Goal: Information Seeking & Learning: Learn about a topic

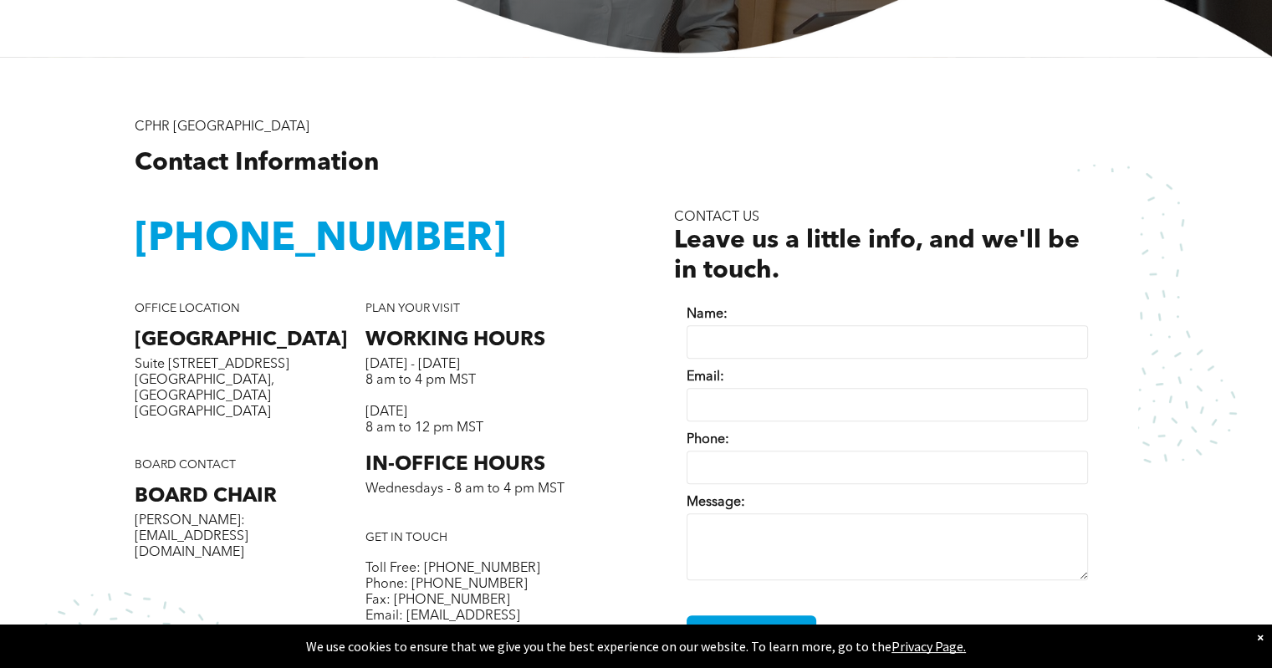
scroll to position [502, 0]
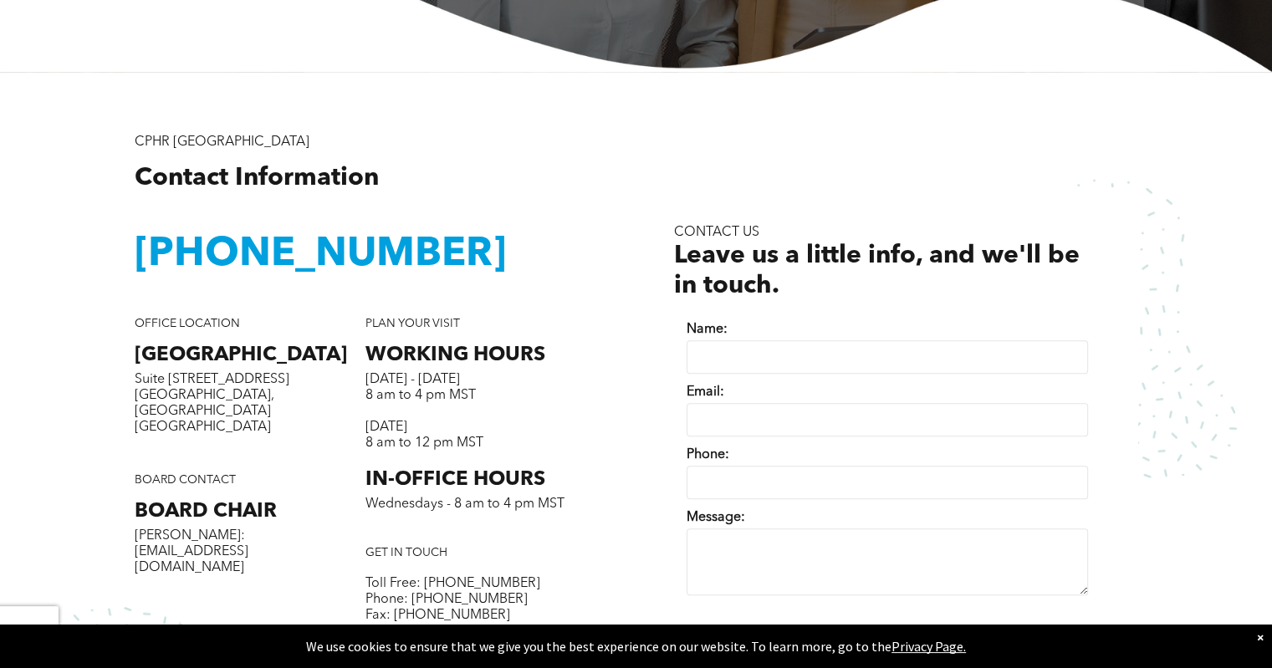
click at [811, 350] on input "Name:" at bounding box center [887, 356] width 401 height 33
type input "**********"
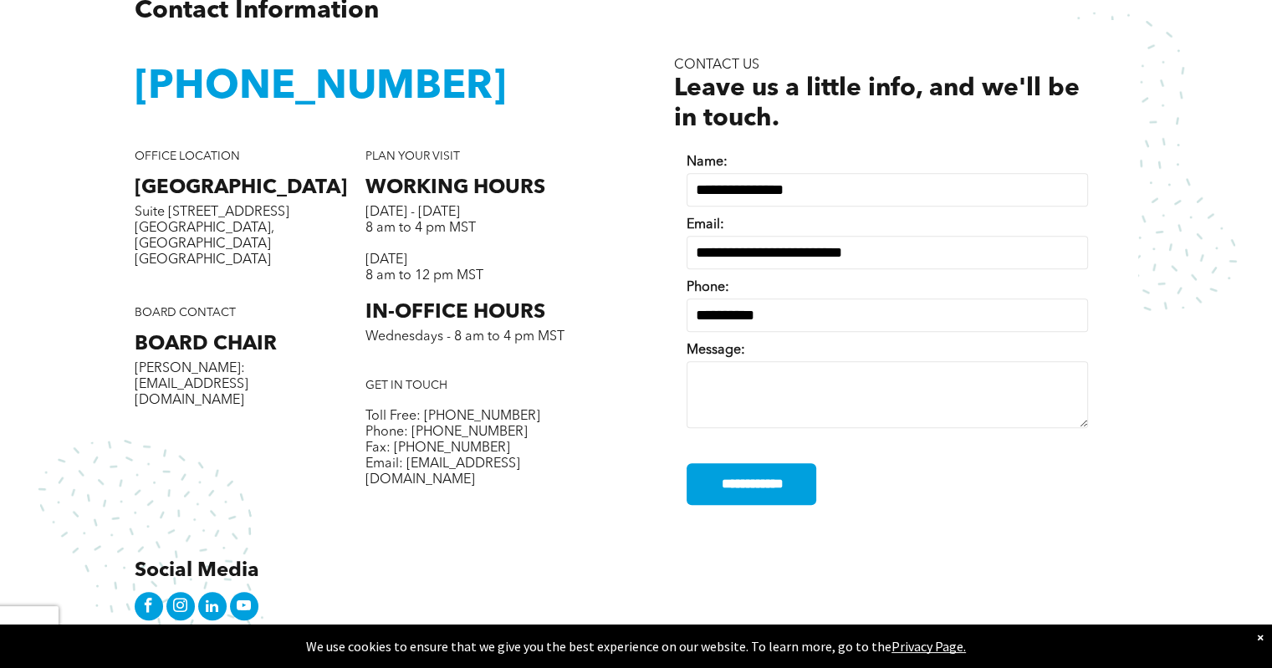
click at [777, 371] on textarea "Message:" at bounding box center [887, 394] width 401 height 67
type textarea "**********"
click at [1198, 296] on div "**********" at bounding box center [636, 597] width 1272 height 1384
click at [867, 366] on textarea "**********" at bounding box center [887, 394] width 401 height 67
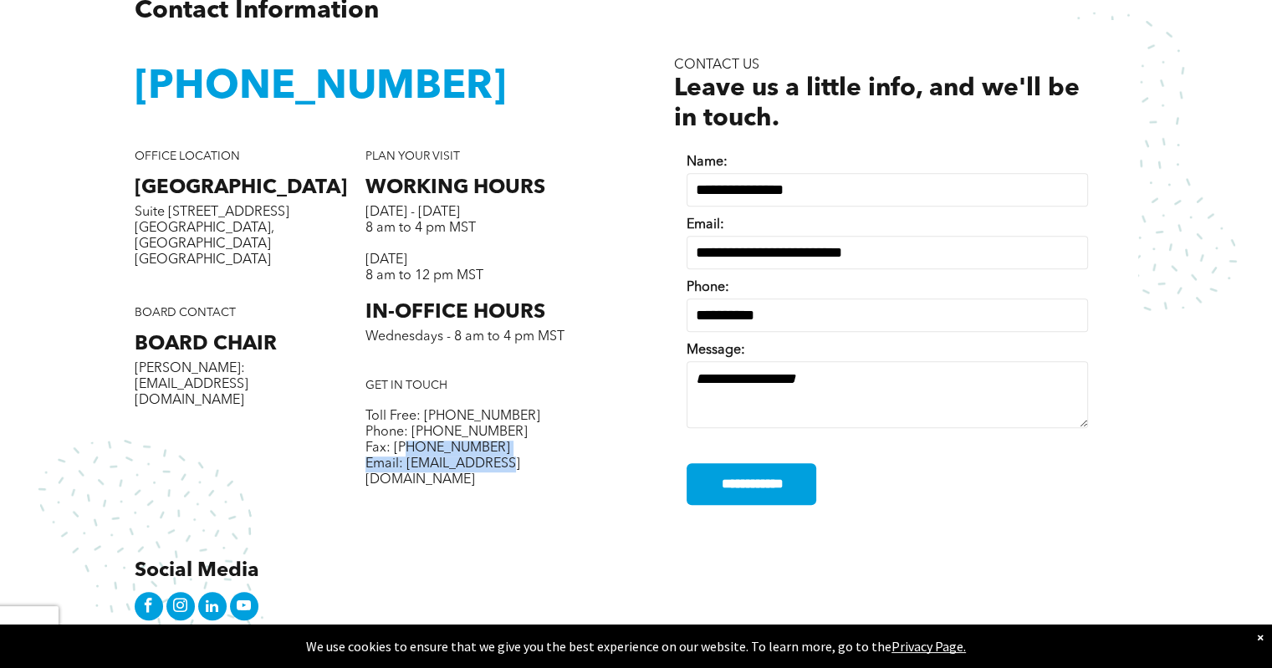
drag, startPoint x: 504, startPoint y: 467, endPoint x: 405, endPoint y: 458, distance: 99.1
click at [405, 458] on p "Email: [EMAIL_ADDRESS][DOMAIN_NAME]" at bounding box center [481, 473] width 231 height 32
click at [425, 482] on div "PLAN YOUR VISIT WORKING HOURS Monday - Thursday 8 am to 4 pm MST Friday 8 am to…" at bounding box center [481, 338] width 231 height 376
drag, startPoint x: 405, startPoint y: 468, endPoint x: 498, endPoint y: 463, distance: 93.8
click at [498, 463] on span "Email: [EMAIL_ADDRESS][DOMAIN_NAME]" at bounding box center [443, 472] width 155 height 29
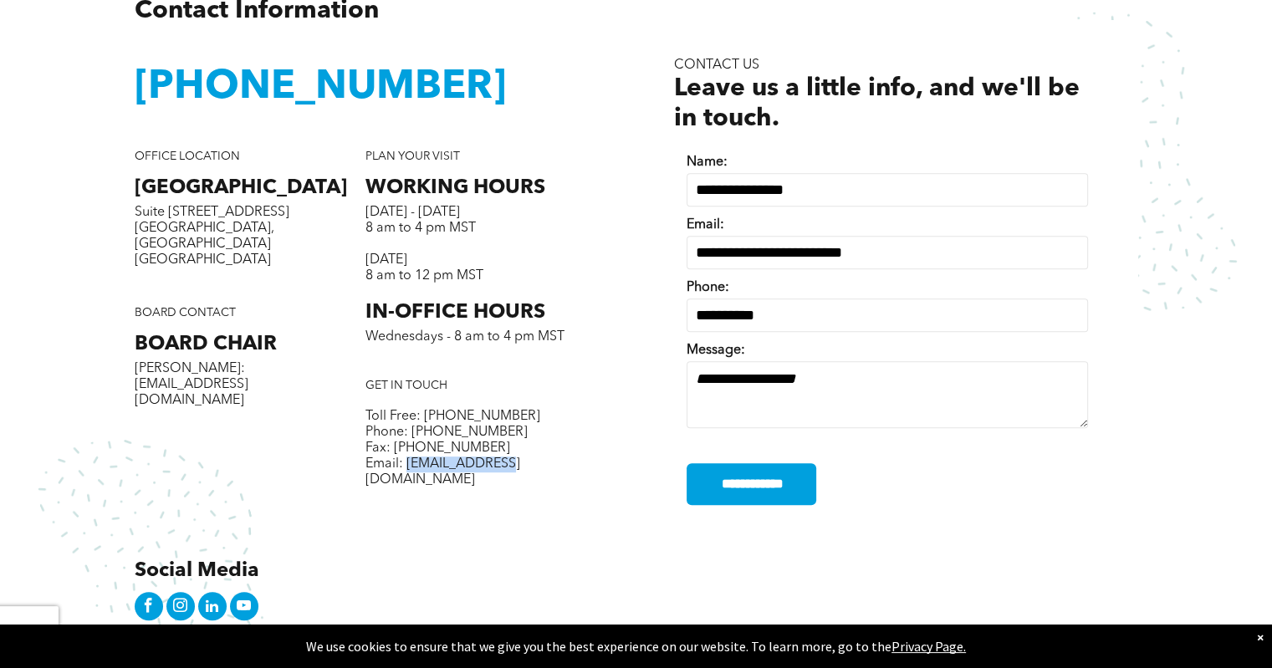
copy span "info@cphrab.ca"
drag, startPoint x: 597, startPoint y: 430, endPoint x: 597, endPoint y: 396, distance: 33.5
click at [597, 427] on div "CPHR Alberta Contact Information ﻿ 1-800-668-6125 Social Media OFFICE LOCATION …" at bounding box center [386, 295] width 502 height 657
click at [569, 74] on h3 "1-800-668-6125" at bounding box center [366, 88] width 462 height 49
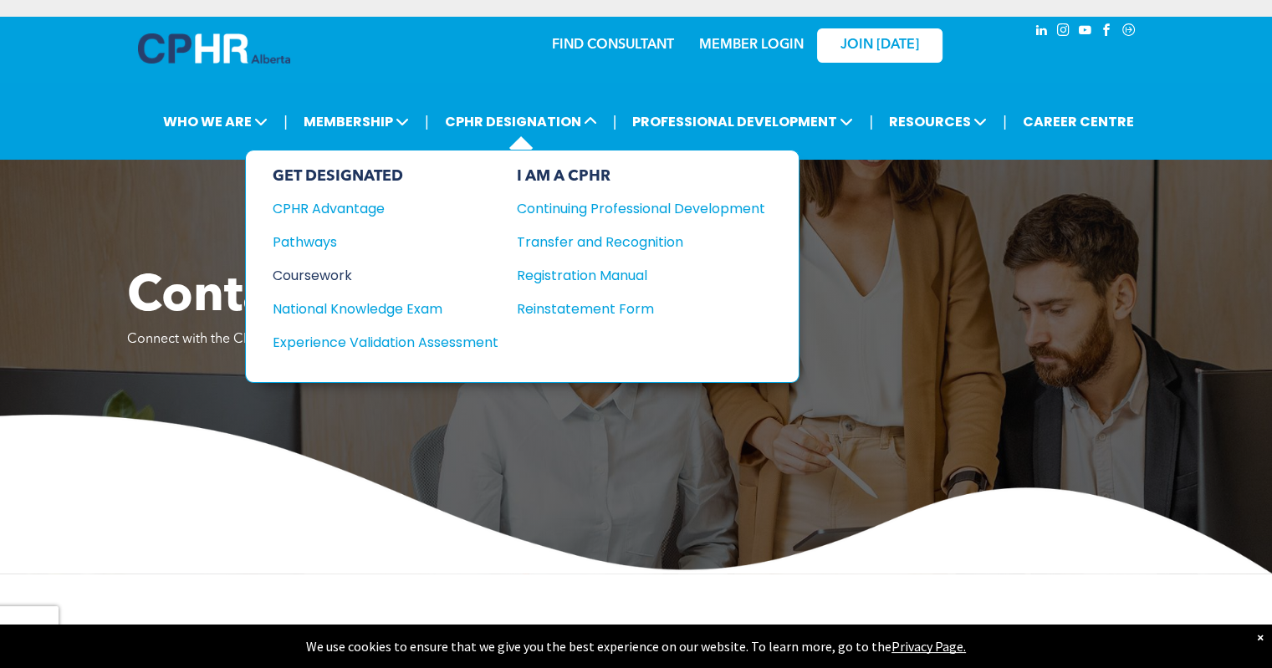
click at [310, 268] on div "Coursework" at bounding box center [374, 275] width 203 height 21
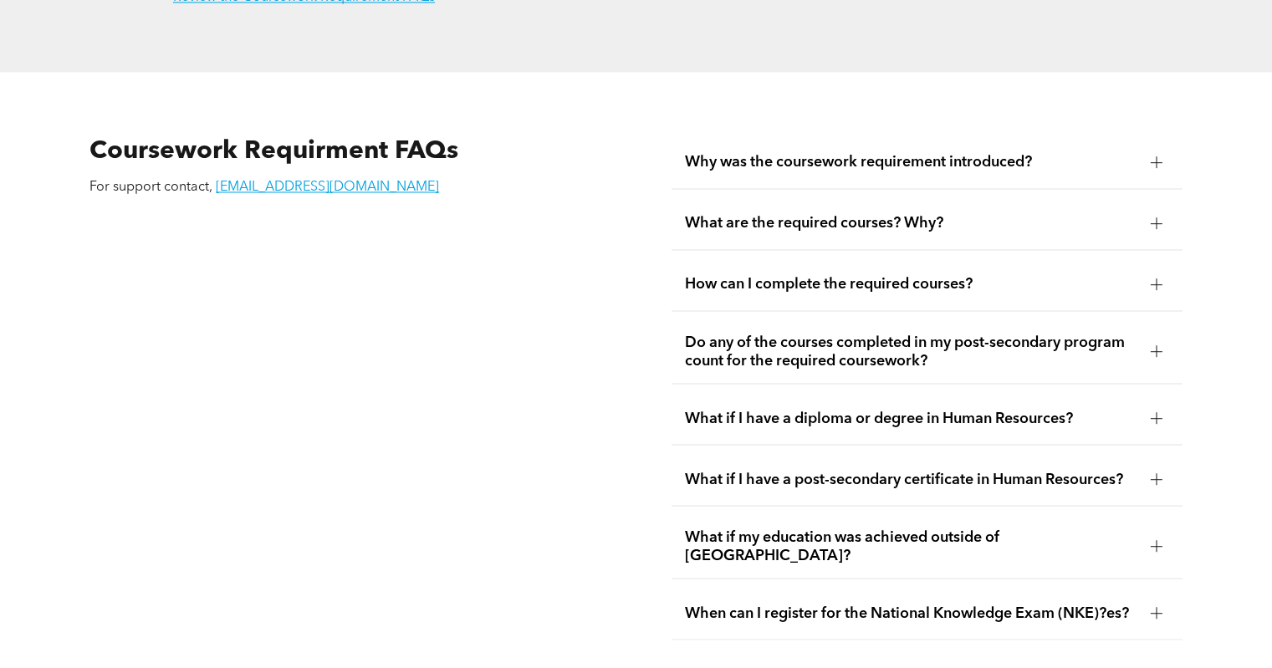
scroll to position [2844, 0]
click at [998, 469] on span "What if I have a post-secondary certificate in Human Resources?" at bounding box center [911, 478] width 452 height 18
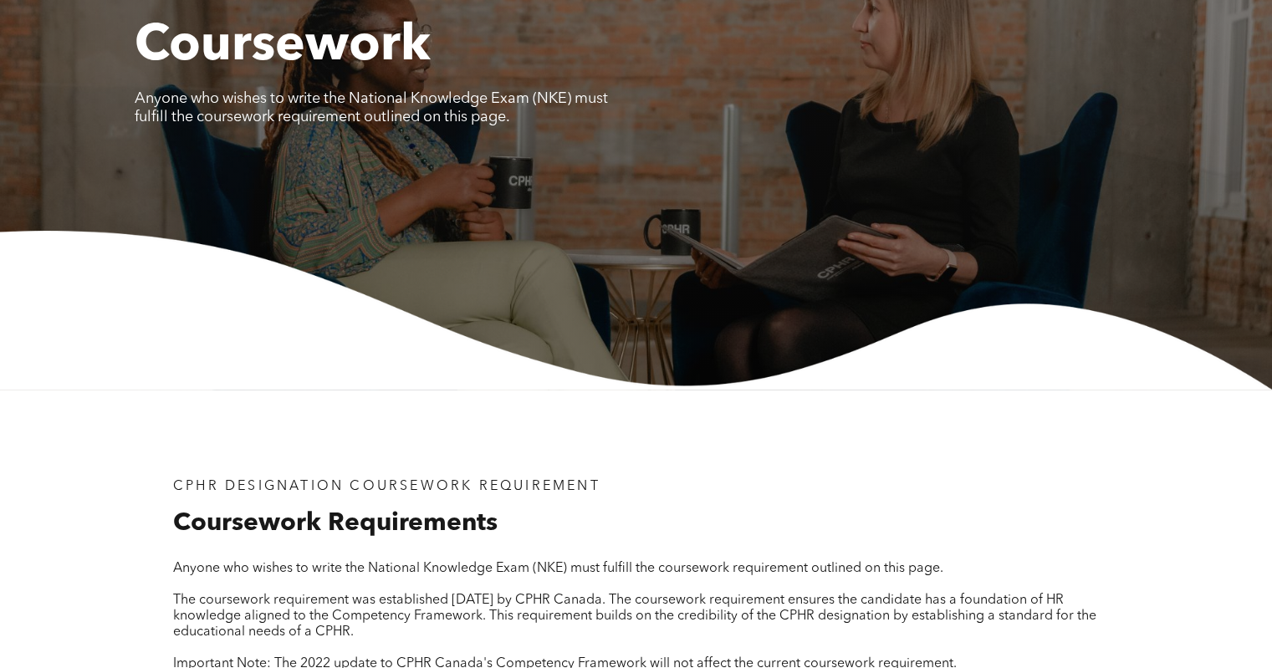
scroll to position [0, 0]
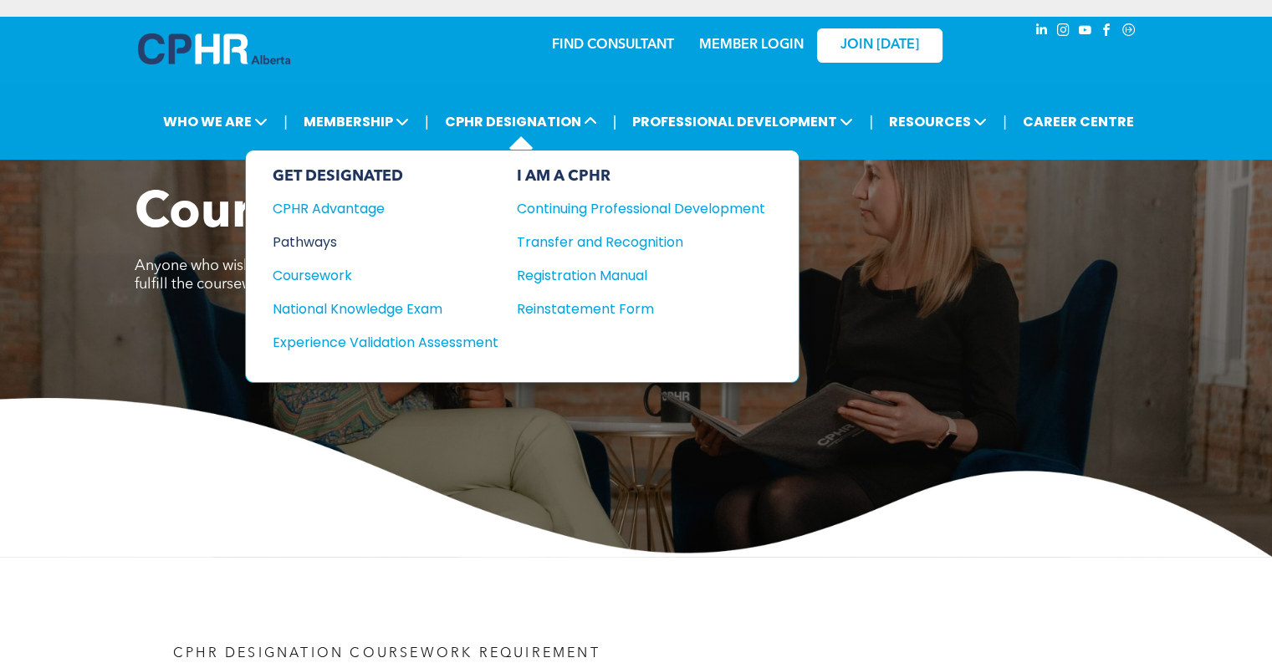
click at [319, 233] on div "Pathways" at bounding box center [374, 242] width 203 height 21
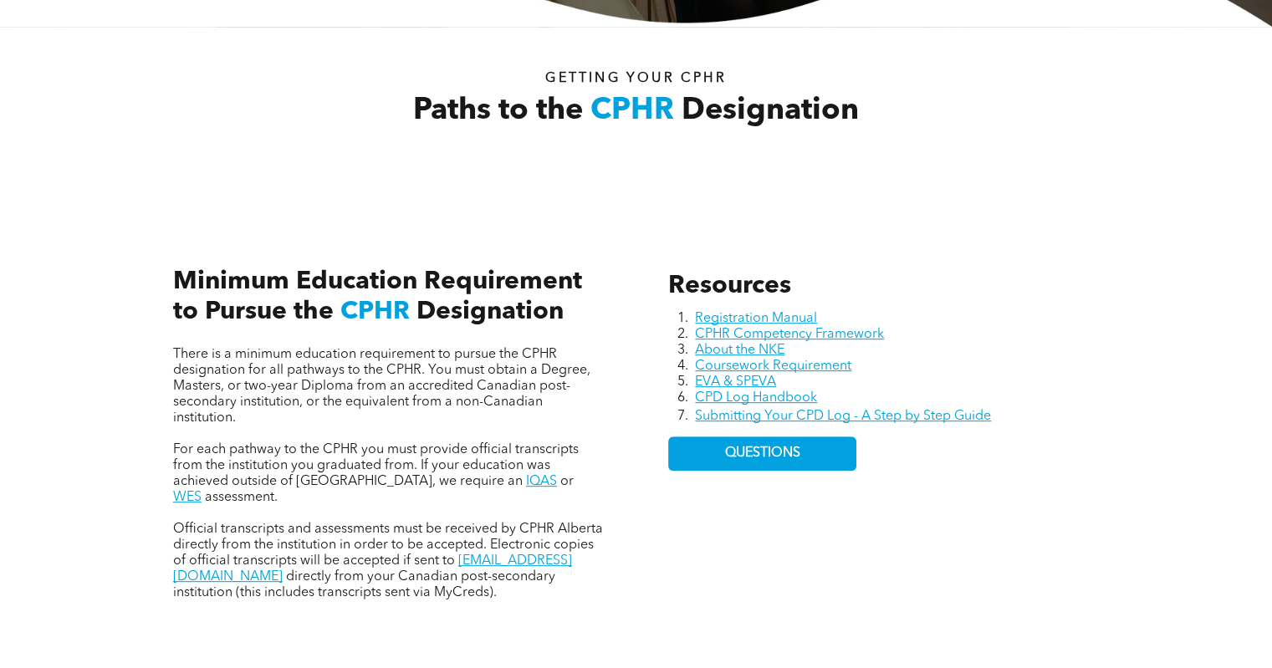
scroll to position [549, 0]
click at [906, 381] on li "EVA & SPEVA" at bounding box center [897, 383] width 404 height 16
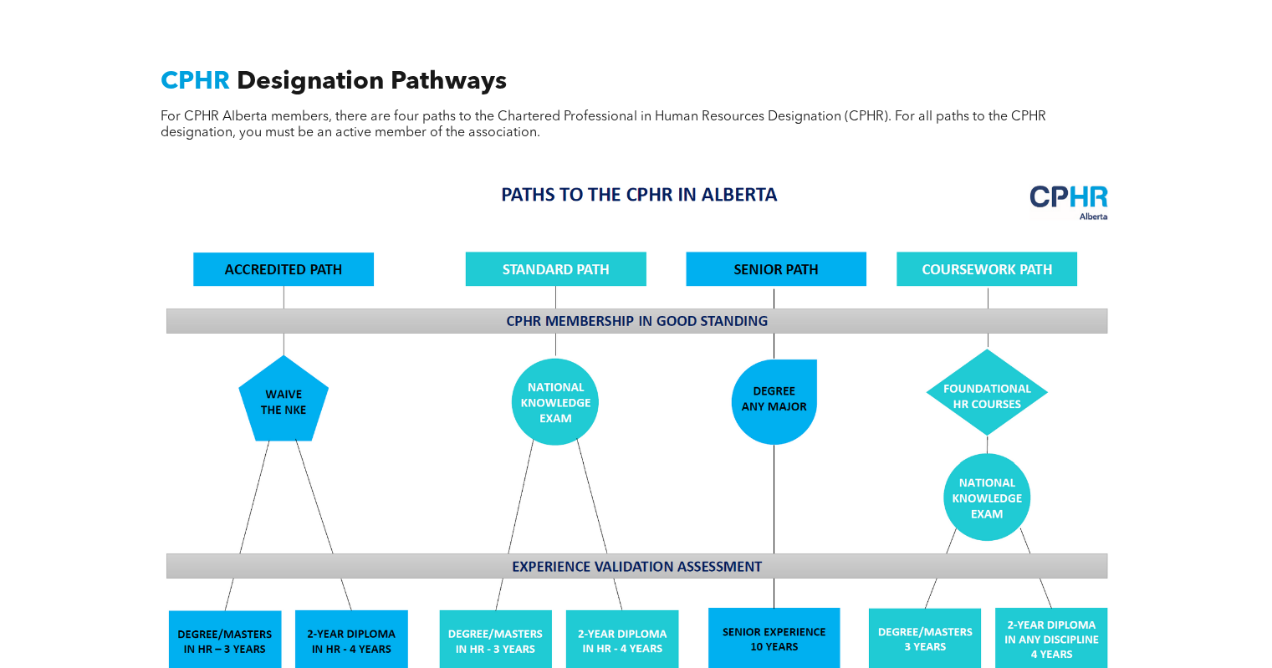
scroll to position [1186, 0]
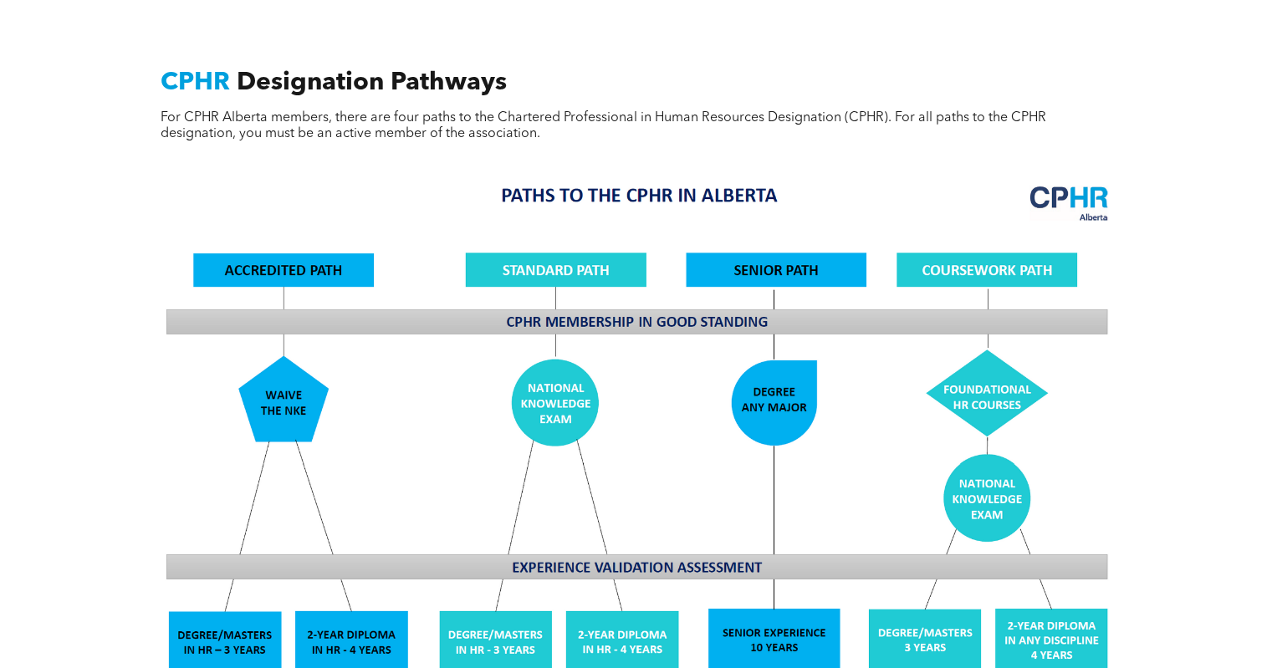
click at [227, 132] on div "CPHR Designation Pathways For CPHR Alberta members, there are four paths to the…" at bounding box center [636, 120] width 977 height 104
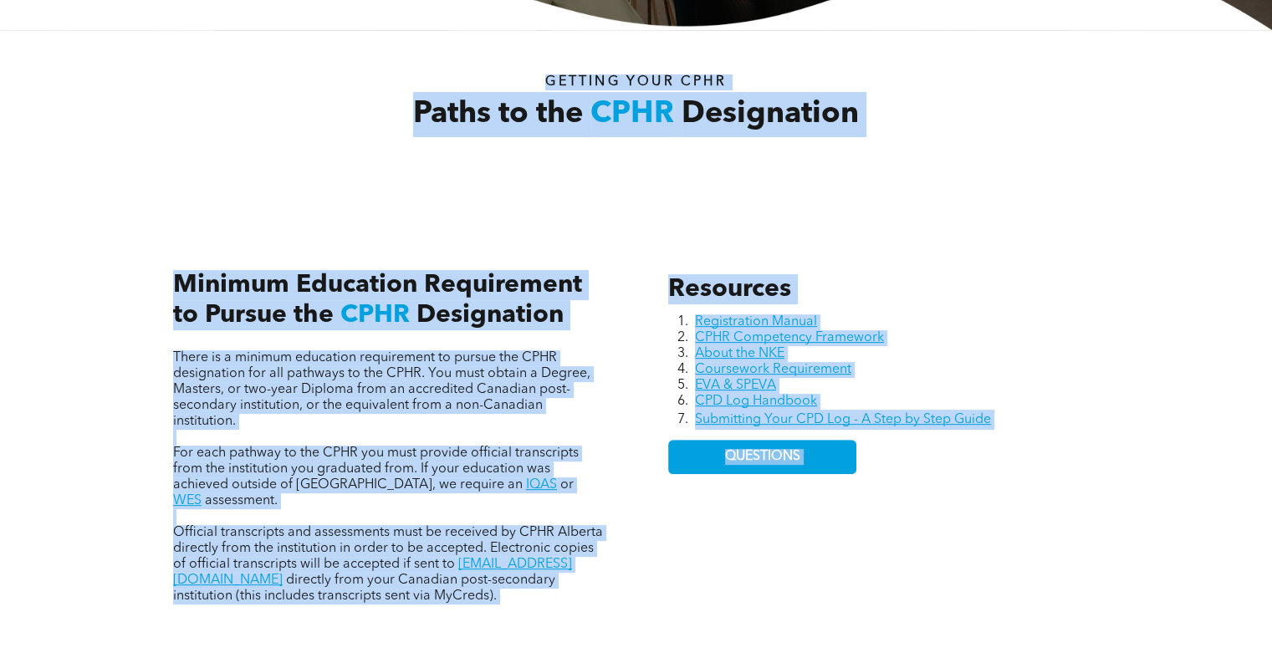
drag, startPoint x: 838, startPoint y: 114, endPoint x: 867, endPoint y: -48, distance: 163.9
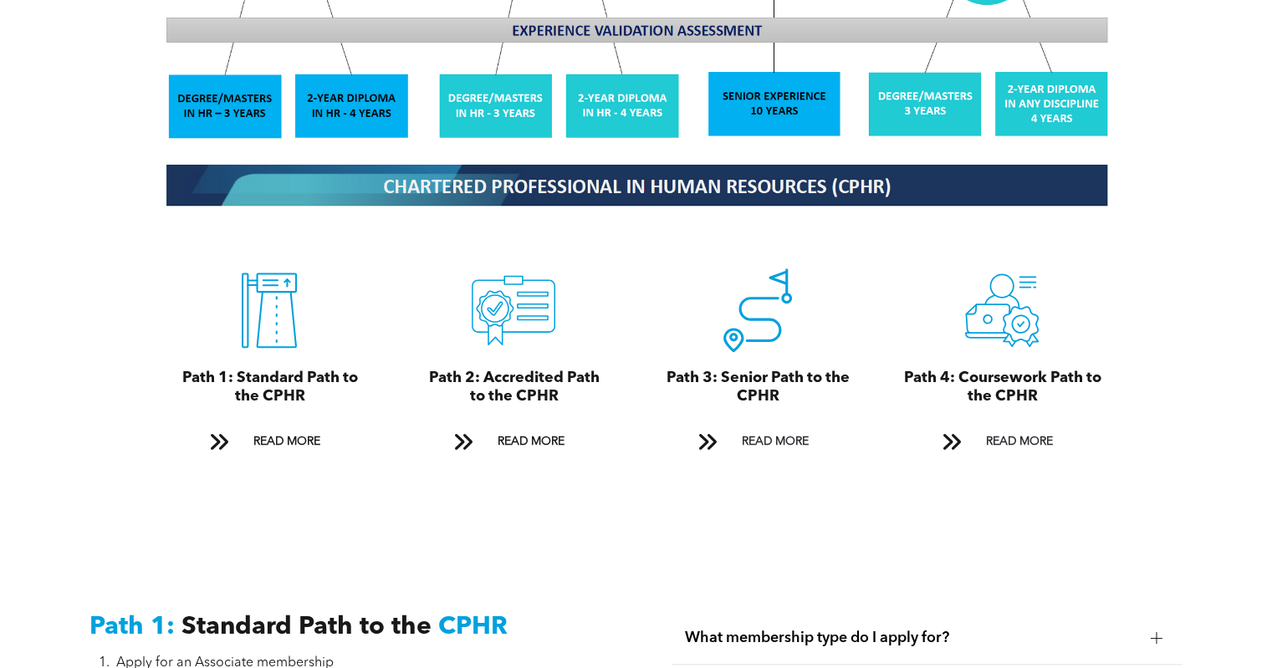
scroll to position [1751, 0]
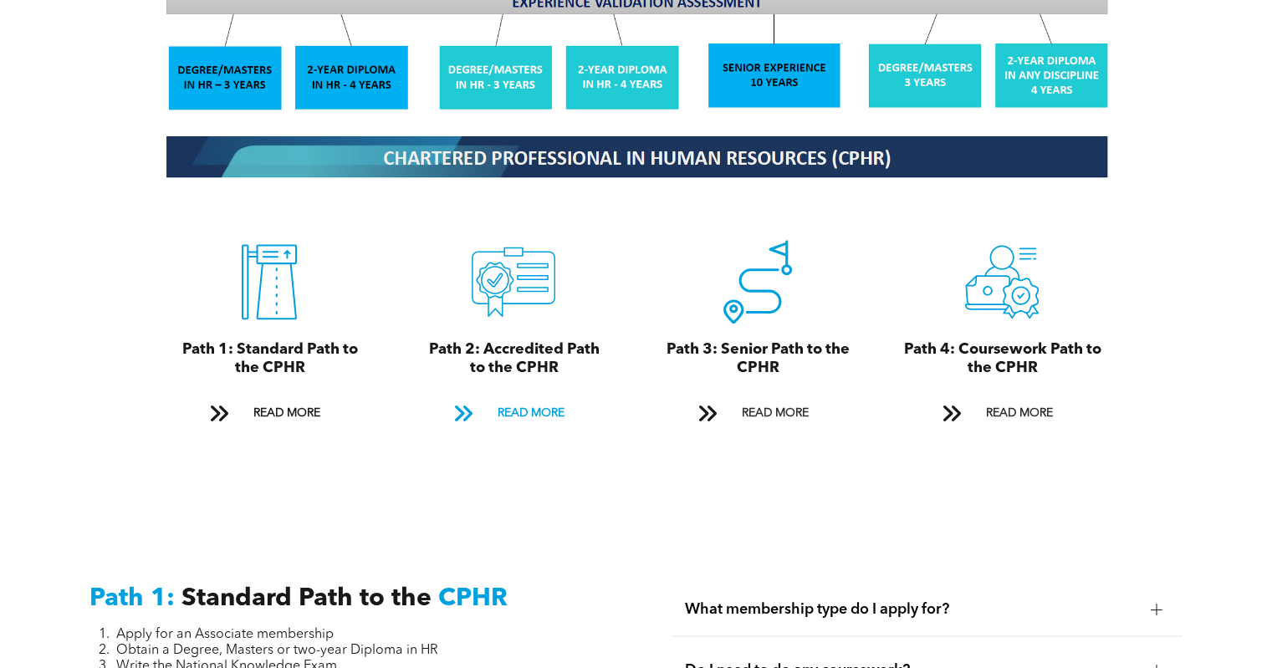
click at [525, 398] on span "READ MORE" at bounding box center [530, 413] width 79 height 31
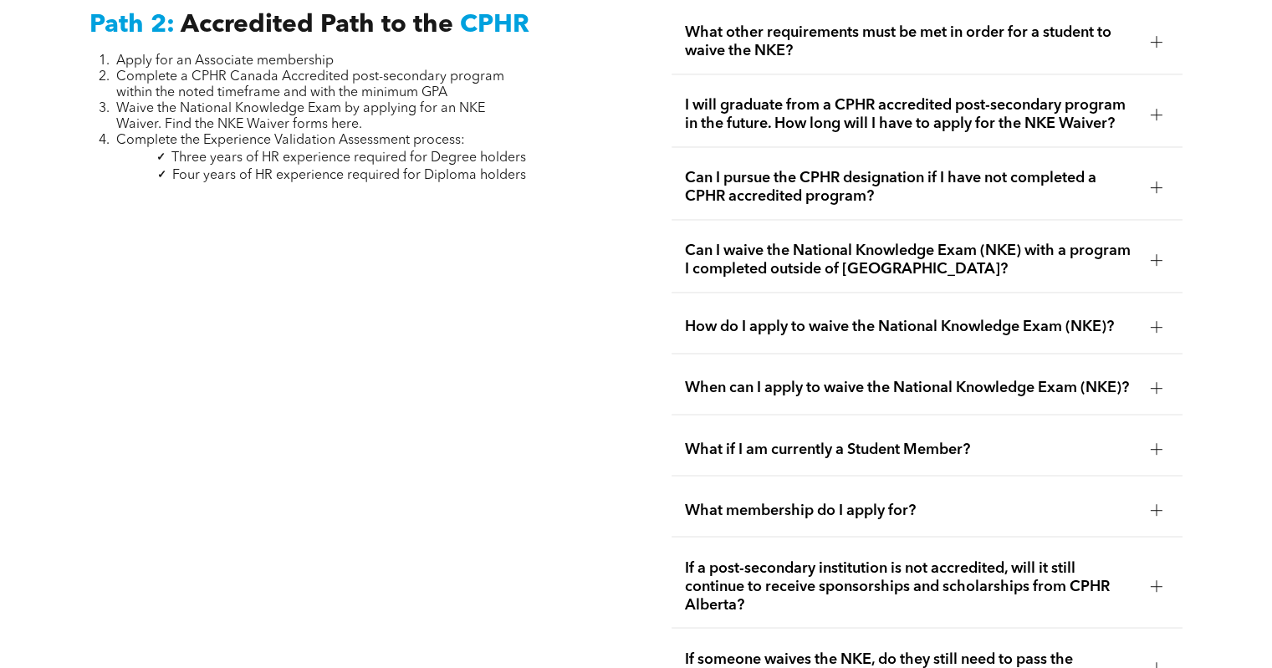
scroll to position [2659, 0]
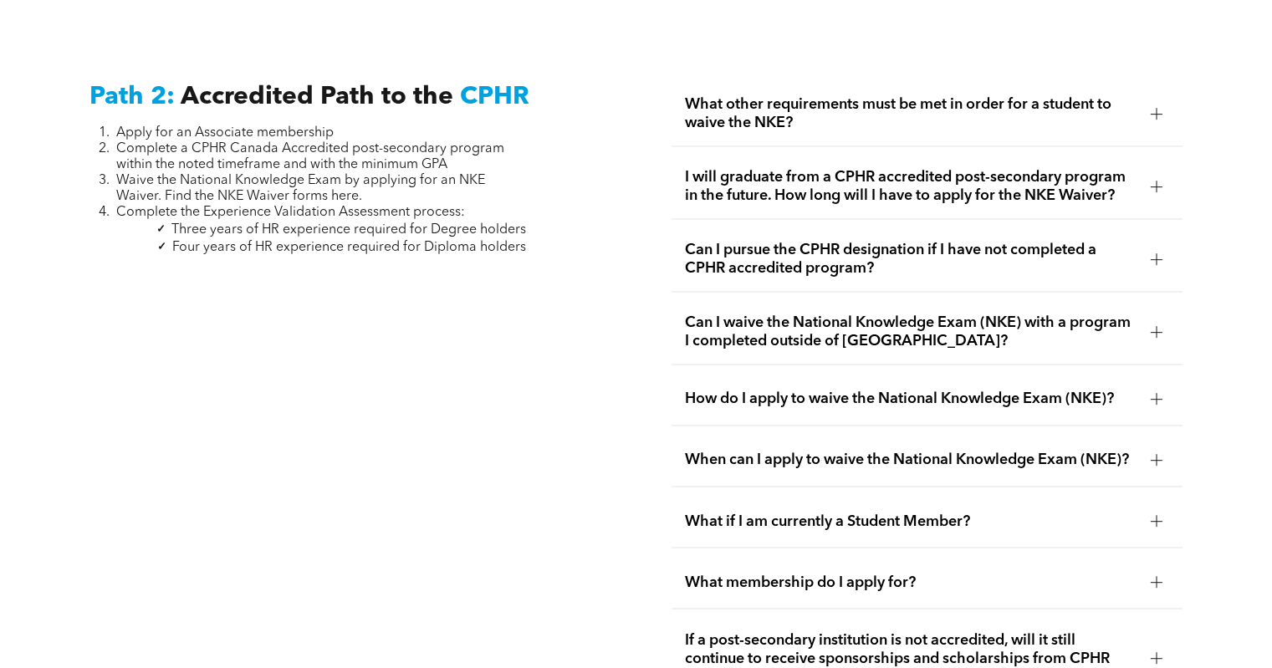
click at [865, 95] on span "What other requirements must be met in order for a student to waive the NKE?" at bounding box center [911, 113] width 452 height 37
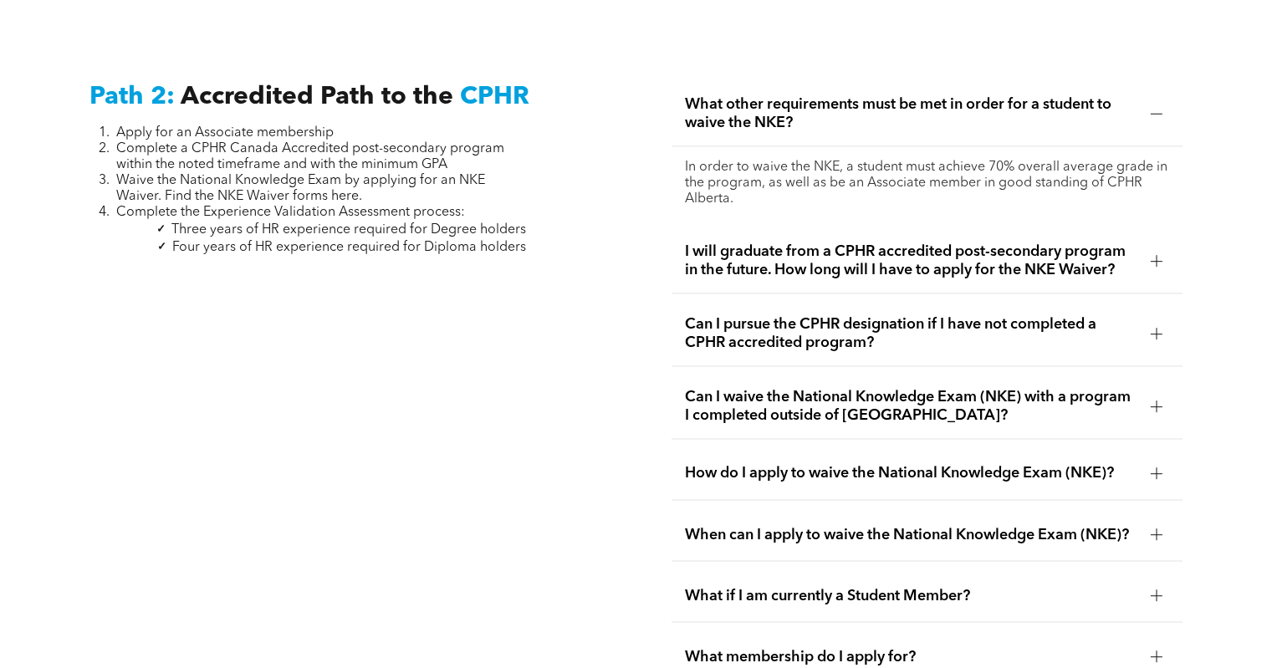
click at [805, 250] on span "I will graduate from a CPHR accredited post-secondary program in the future. Ho…" at bounding box center [911, 261] width 452 height 37
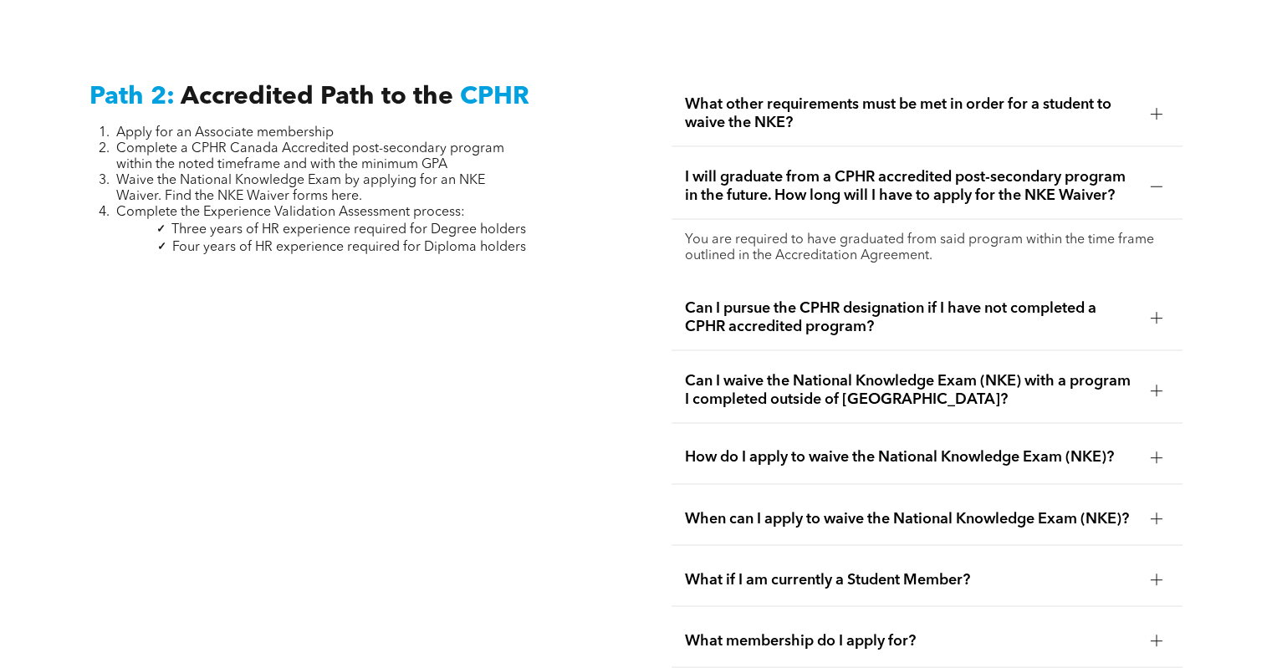
click at [840, 307] on span "Can I pursue the CPHR designation if I have not completed a CPHR accredited pro…" at bounding box center [911, 317] width 452 height 37
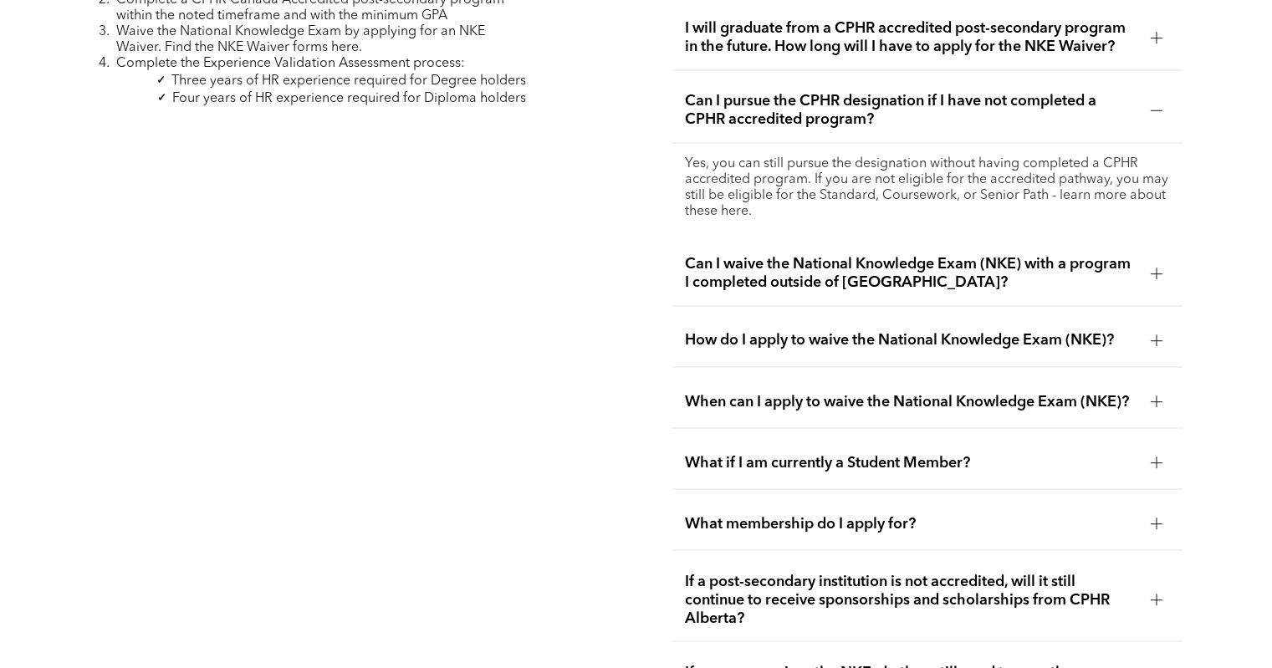
scroll to position [2826, 0]
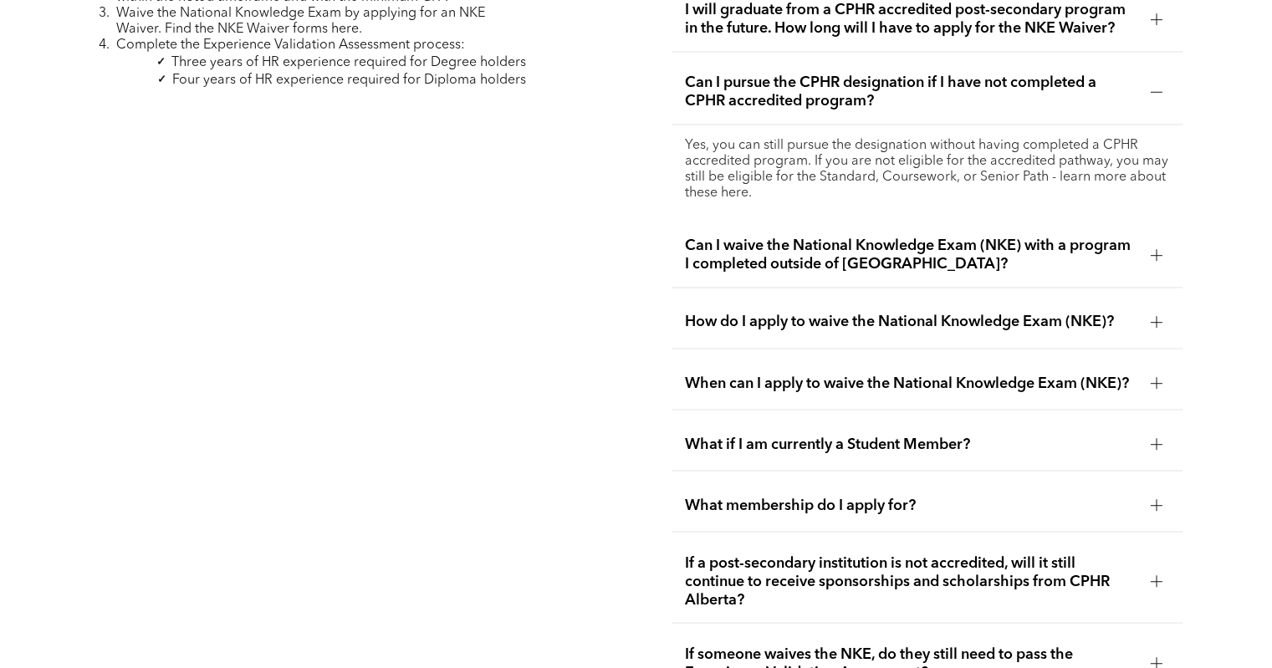
click at [959, 313] on span "How do I apply to waive the National Knowledge Exam (NKE)?" at bounding box center [911, 322] width 452 height 18
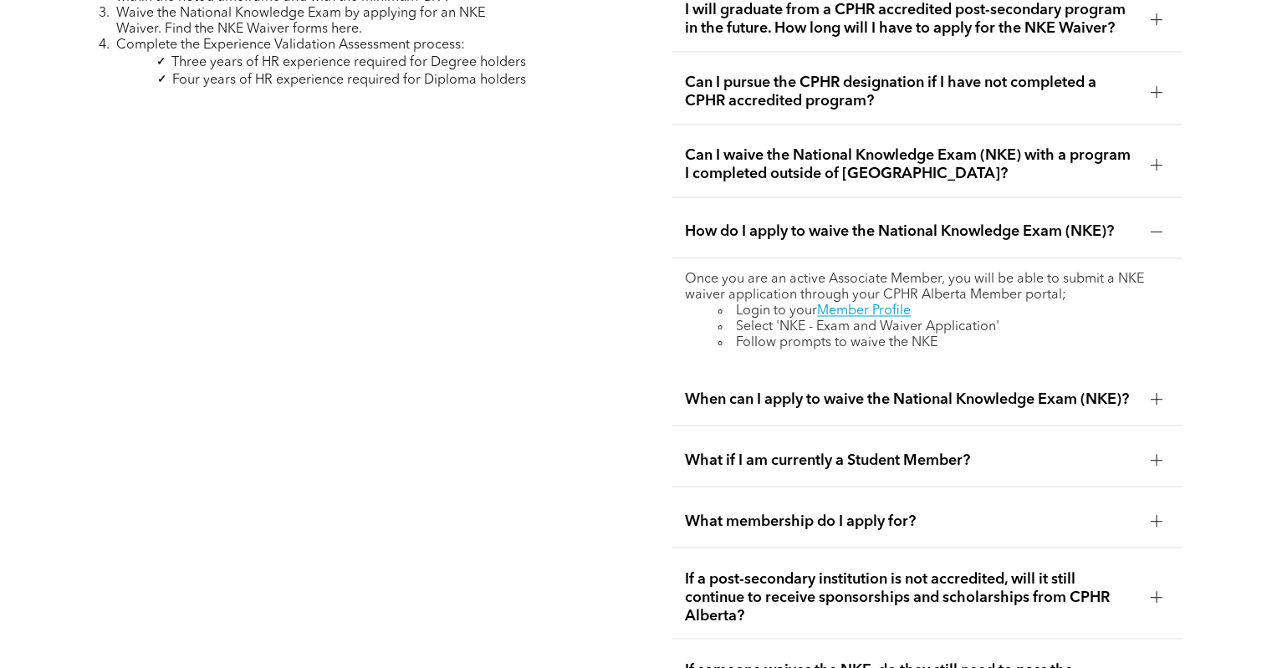
scroll to position [2993, 0]
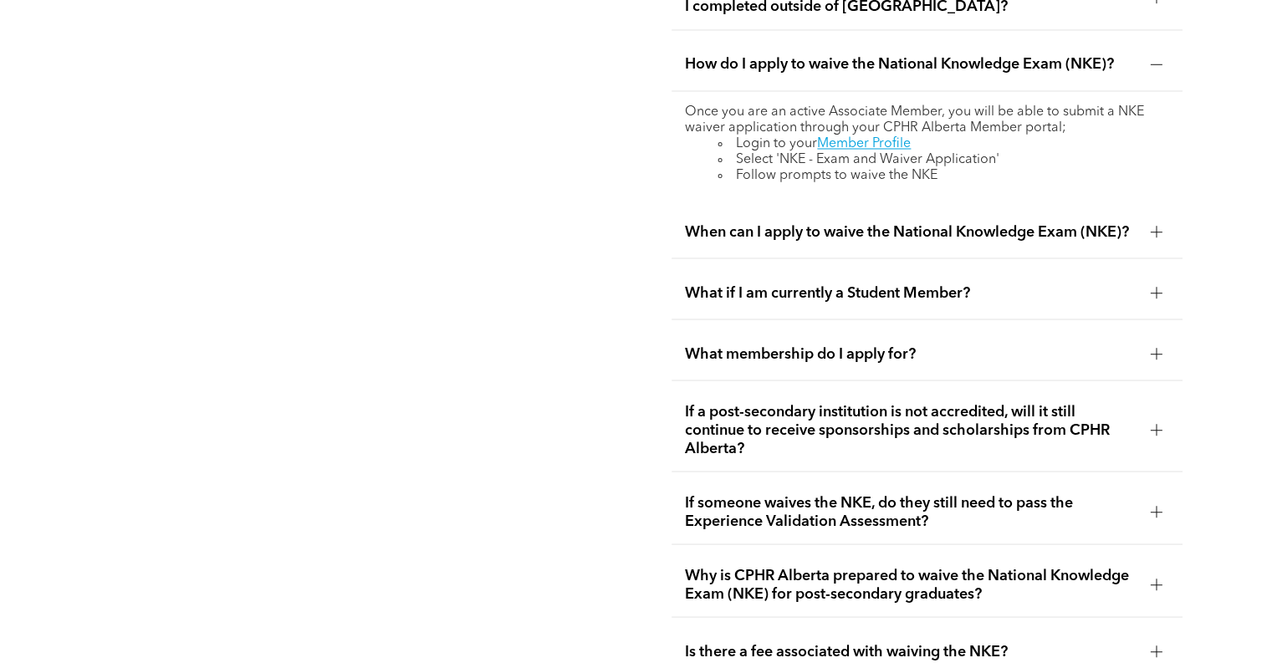
click at [850, 230] on span "When can I apply to waive the National Knowledge Exam (NKE)?" at bounding box center [911, 231] width 452 height 18
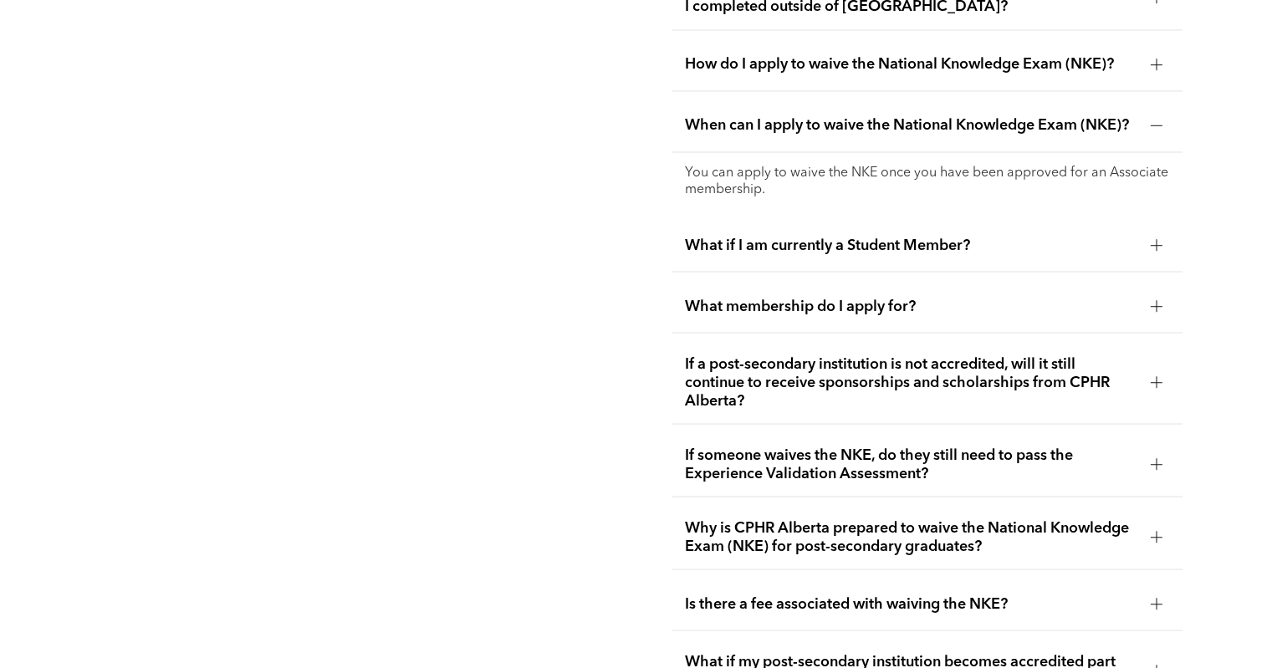
scroll to position [3161, 0]
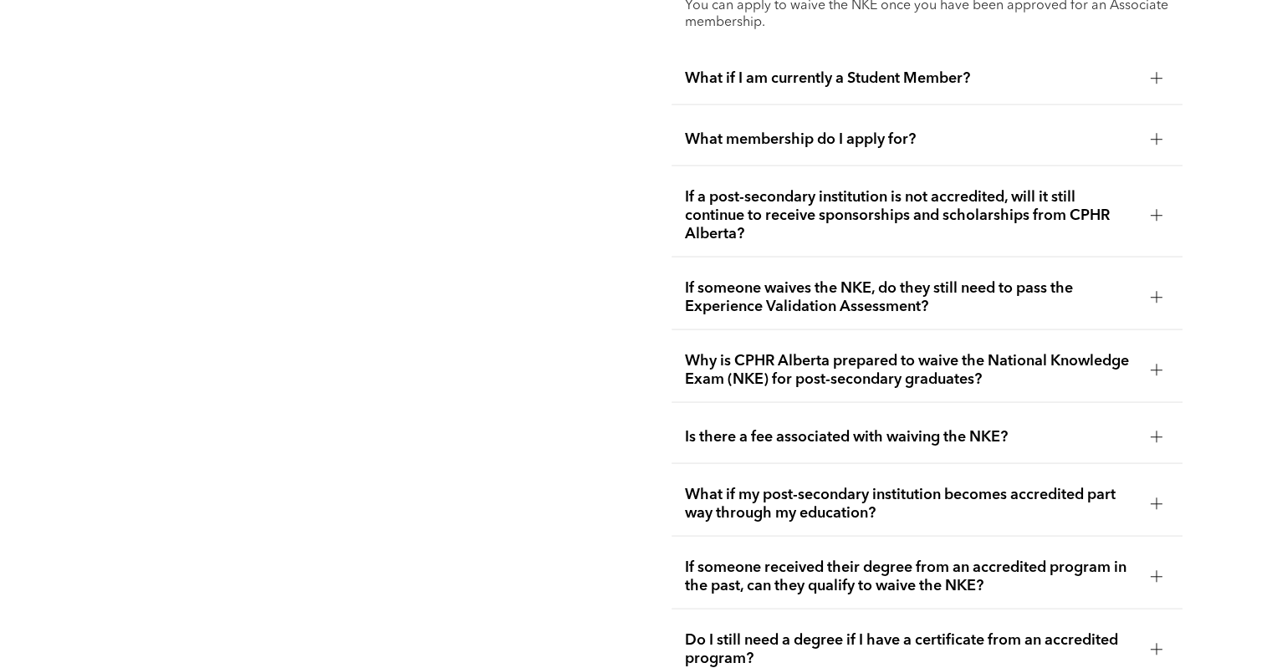
click at [835, 287] on span "If someone waives the NKE, do they still need to pass the Experience Validation…" at bounding box center [911, 297] width 452 height 37
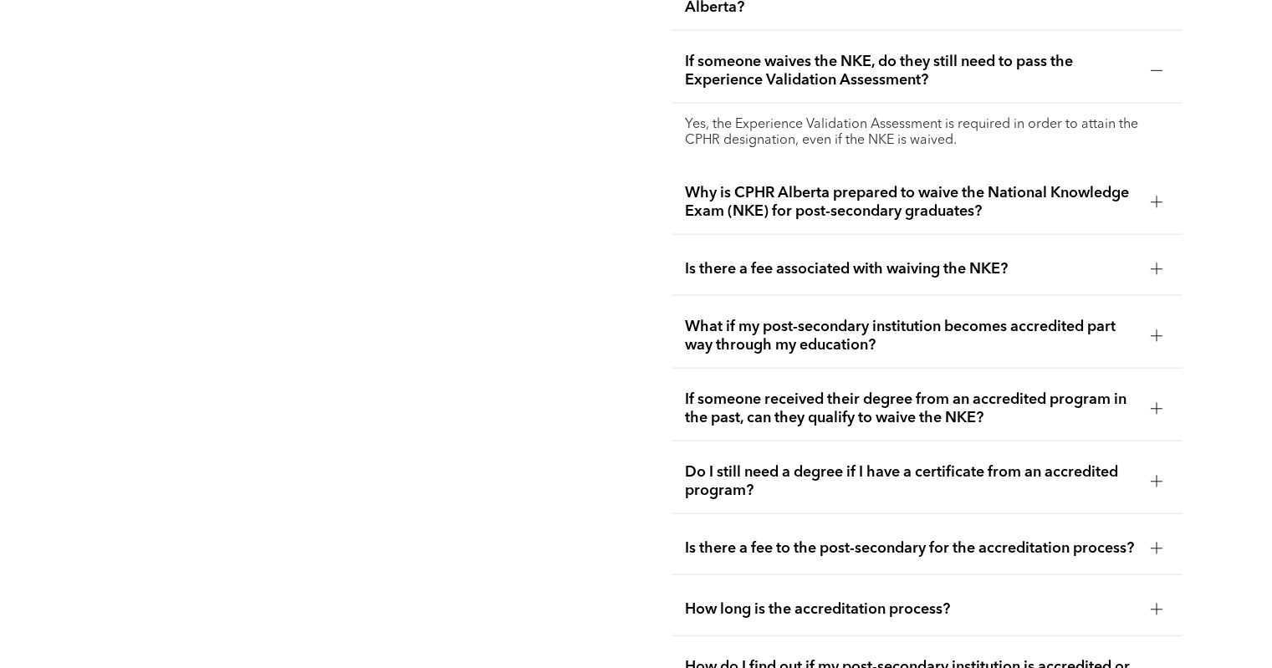
scroll to position [3495, 0]
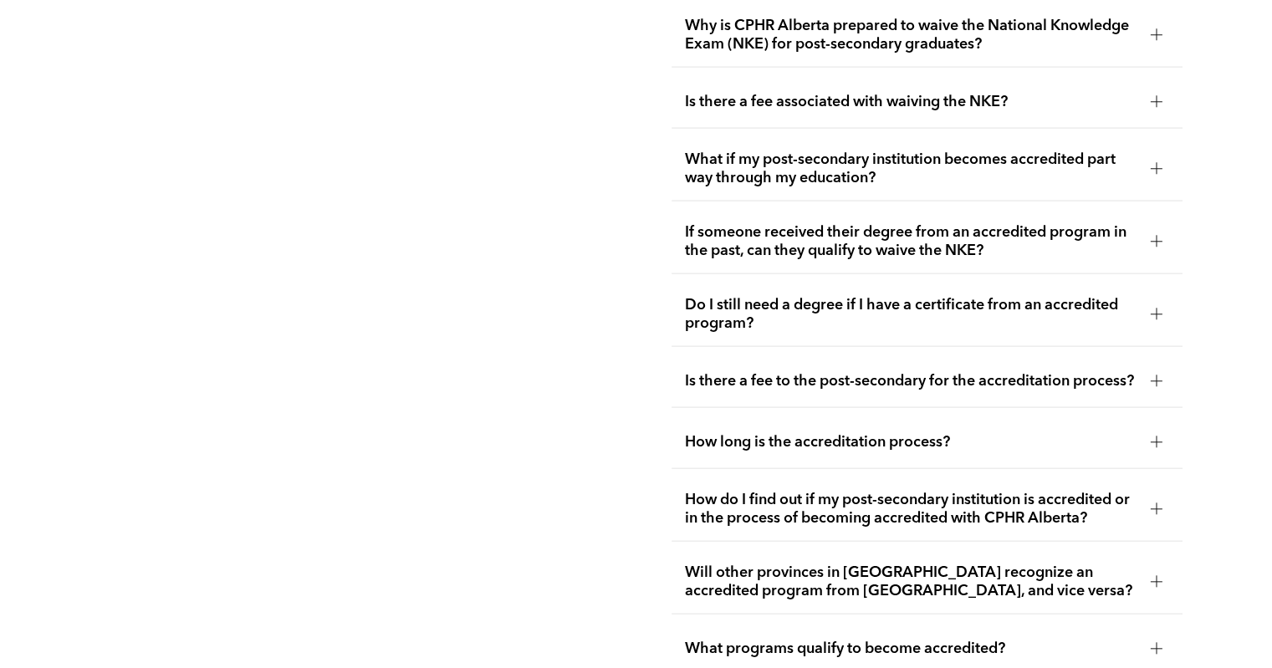
click at [761, 437] on span "How long is the accreditation process?" at bounding box center [911, 442] width 452 height 18
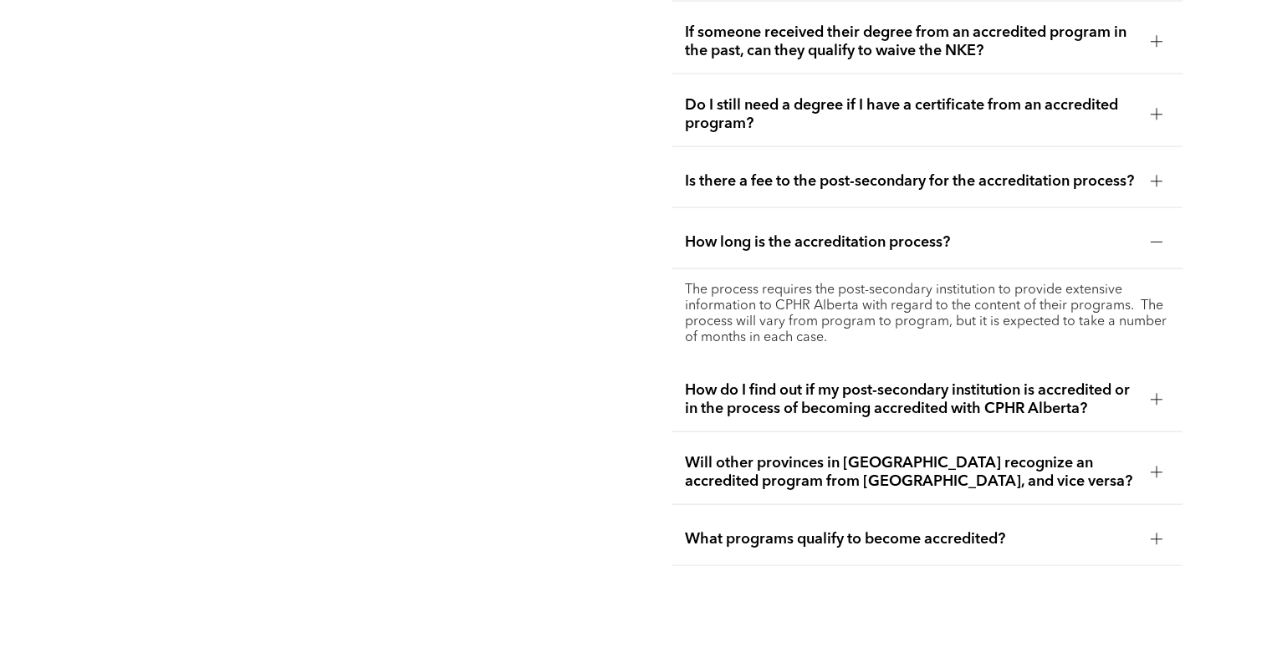
scroll to position [3663, 0]
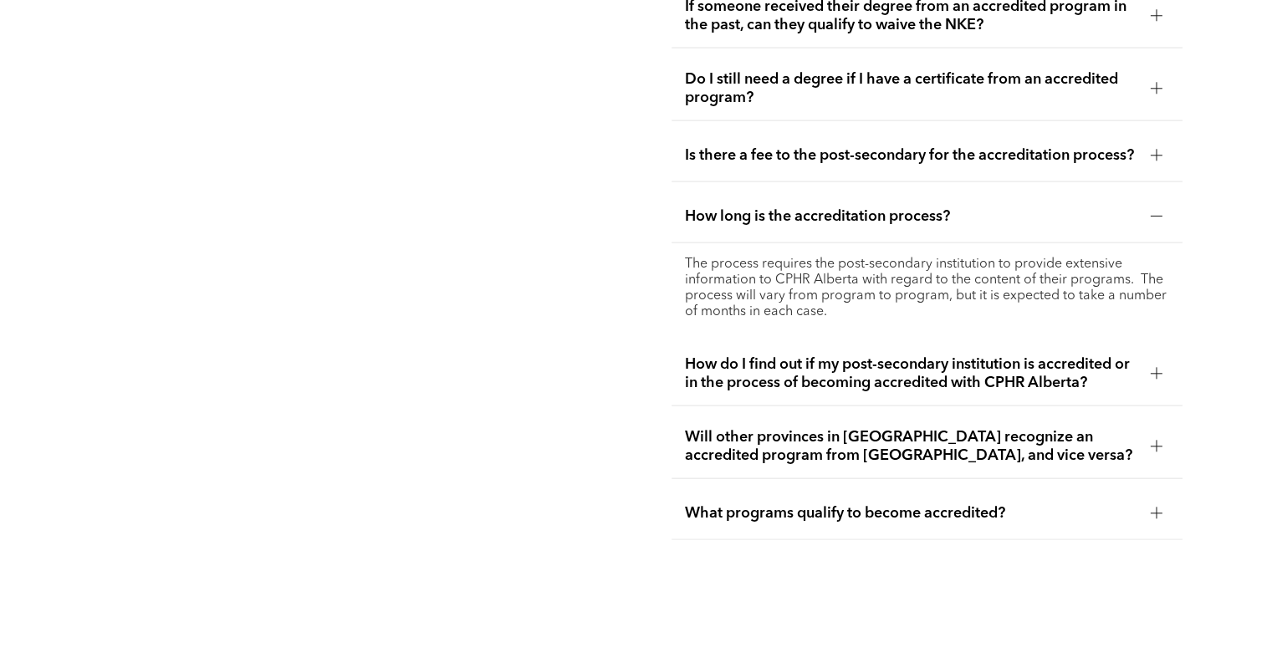
click at [780, 378] on span "How do I find out if my post-secondary institution is accredited or in the proc…" at bounding box center [911, 373] width 452 height 37
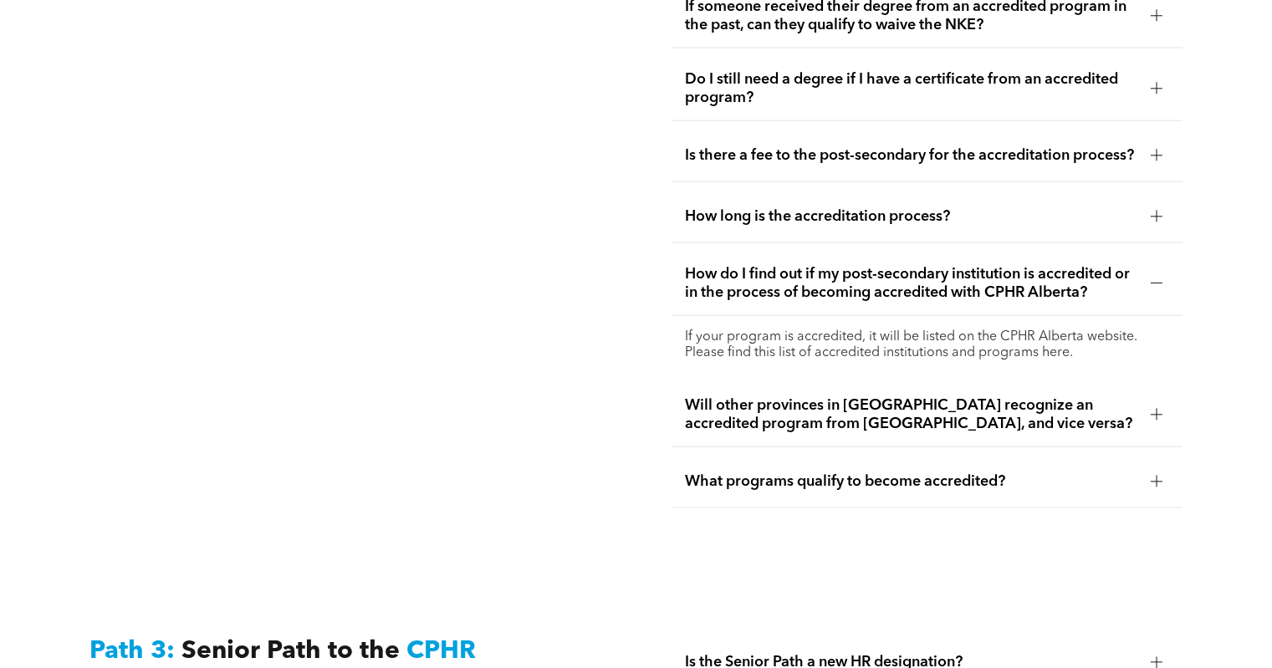
click at [905, 476] on span "What programs qualify to become accredited?" at bounding box center [911, 482] width 452 height 18
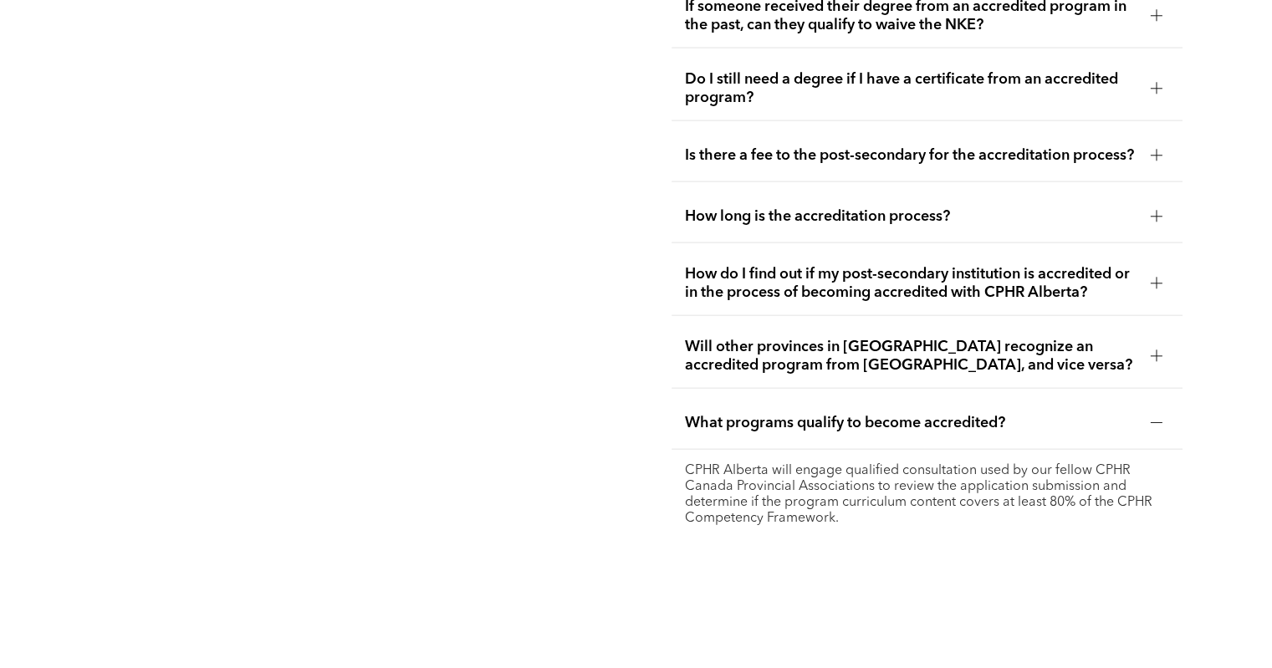
click at [1154, 422] on div at bounding box center [1156, 423] width 25 height 25
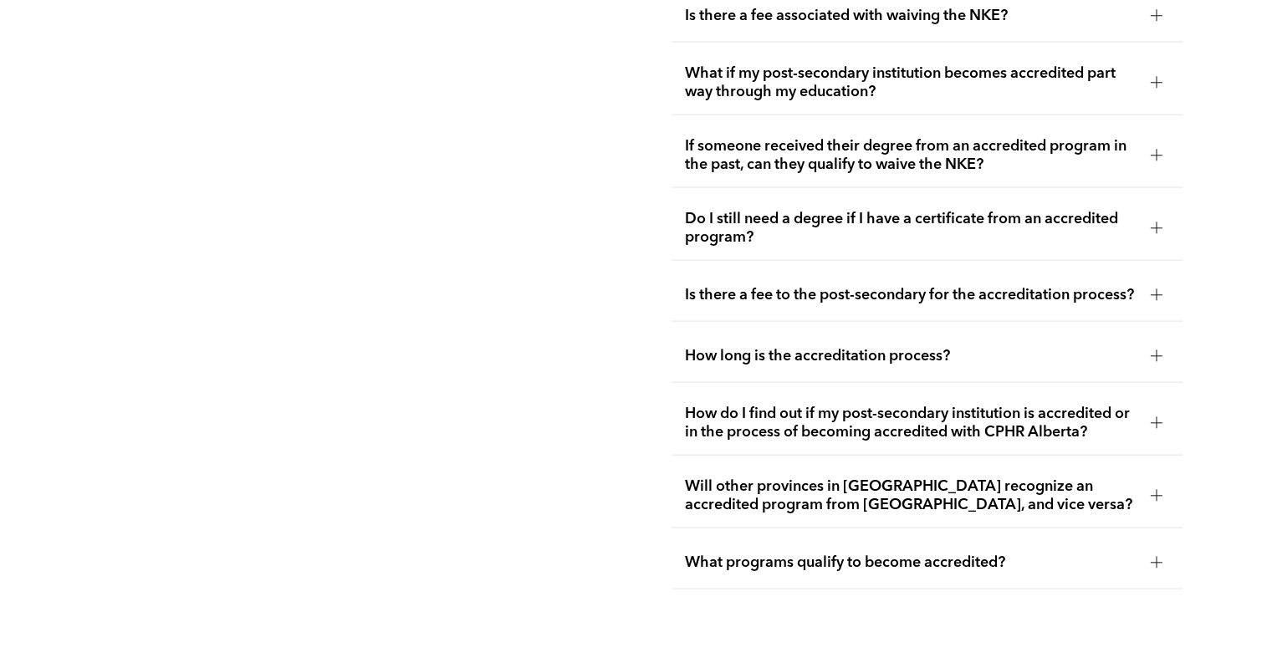
scroll to position [3495, 0]
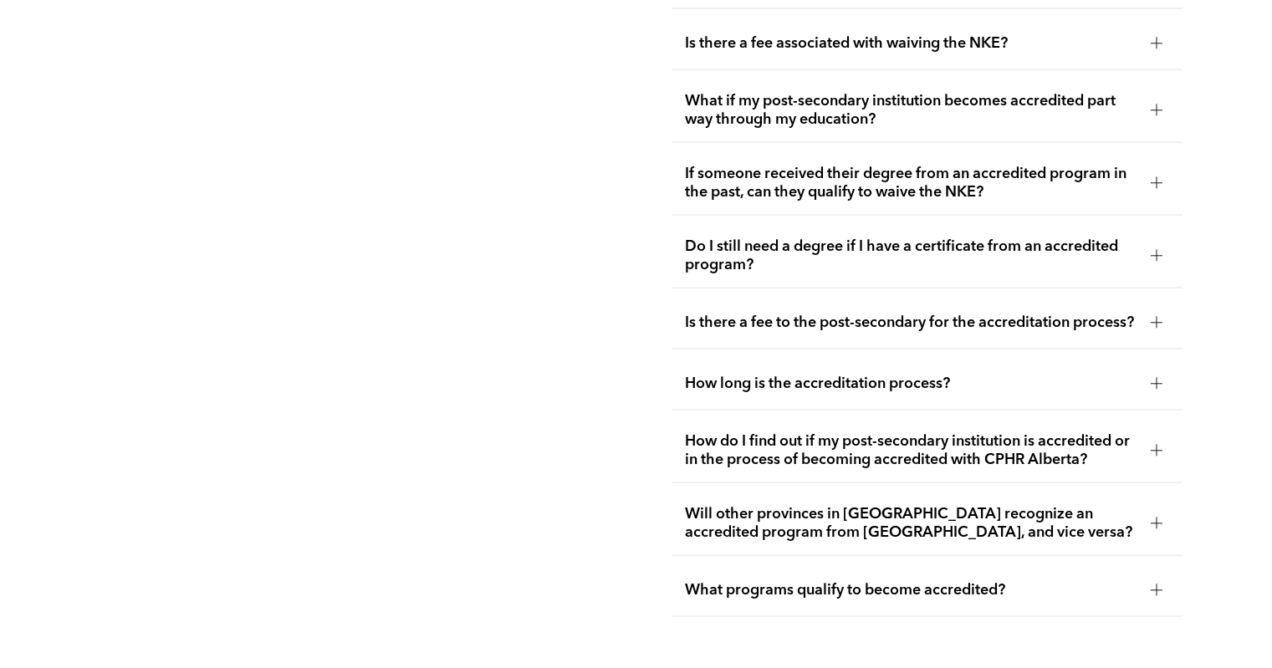
click at [853, 375] on span "How long is the accreditation process?" at bounding box center [911, 384] width 452 height 18
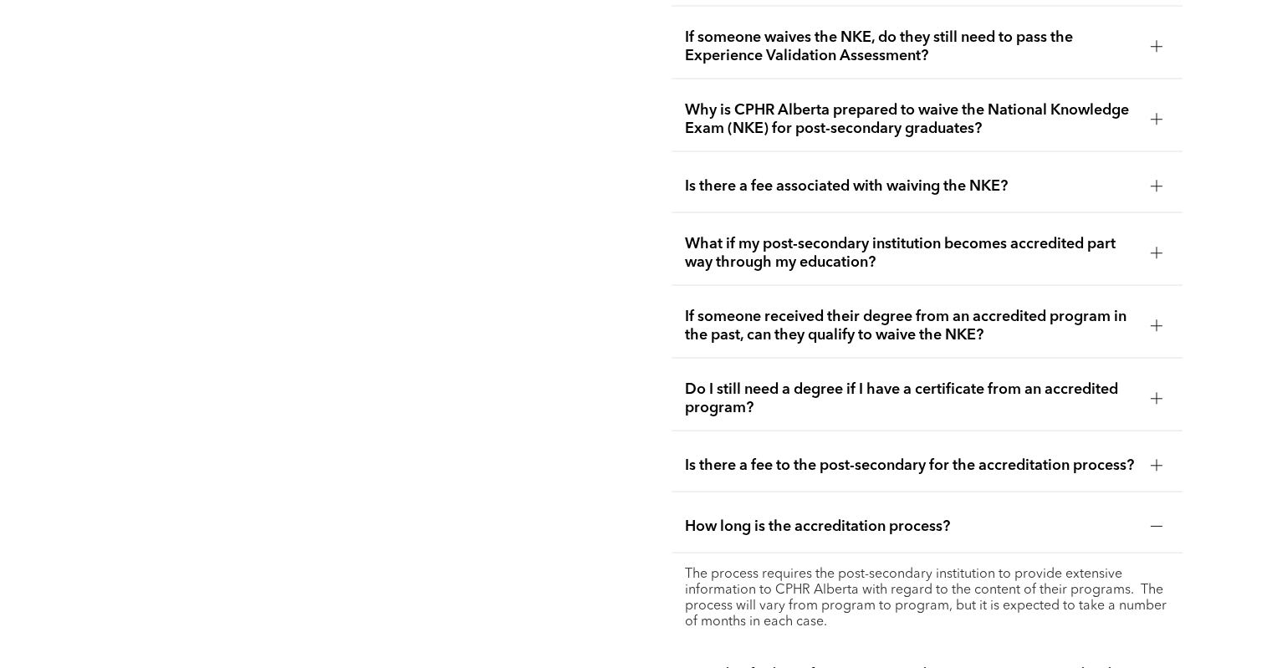
scroll to position [3328, 0]
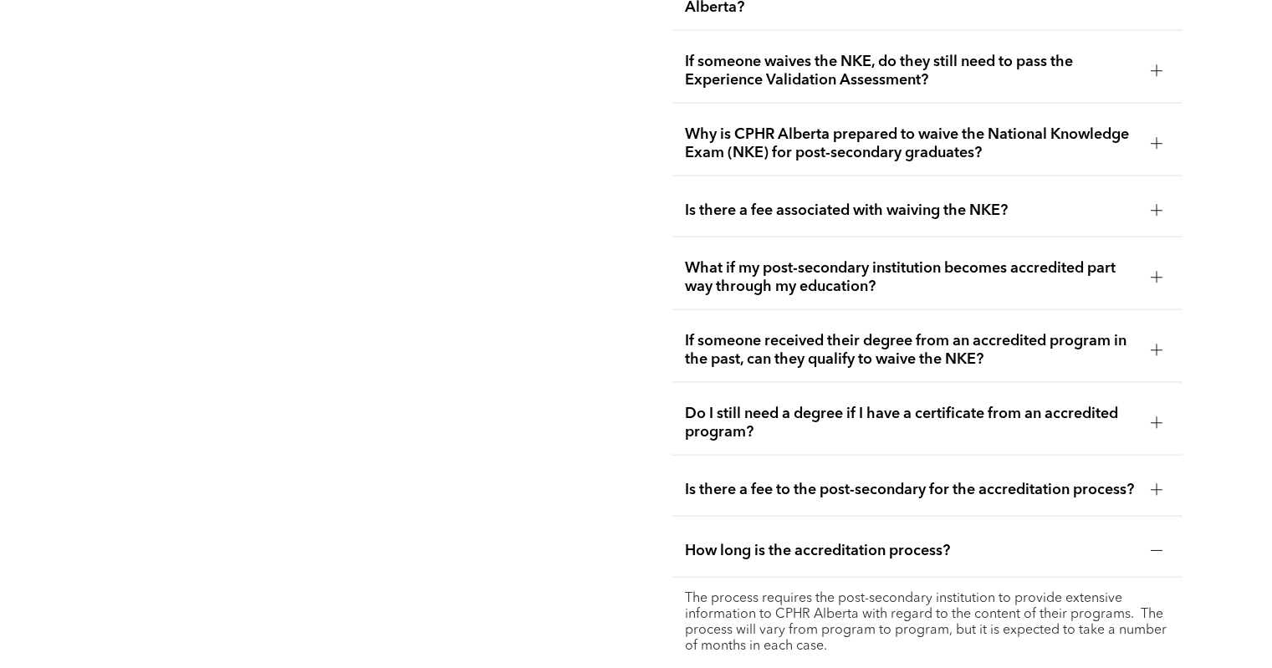
click at [744, 417] on span "Do I still need a degree if I have a certificate from an accredited program?" at bounding box center [911, 423] width 452 height 37
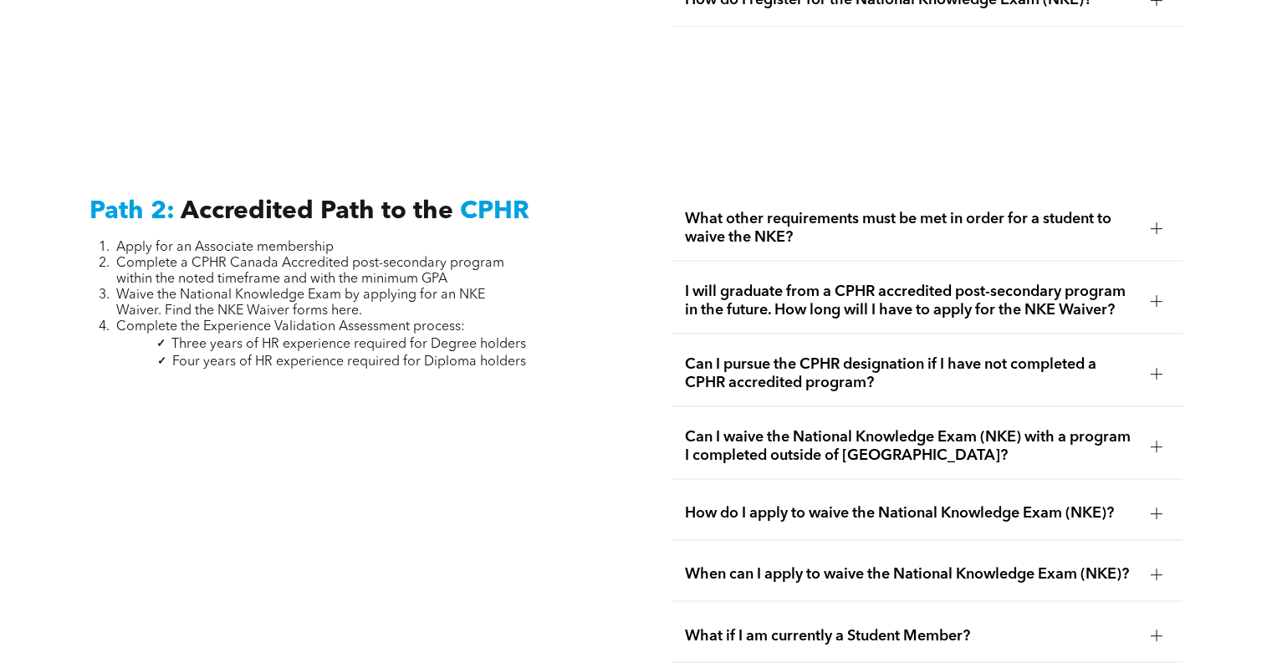
scroll to position [2492, 0]
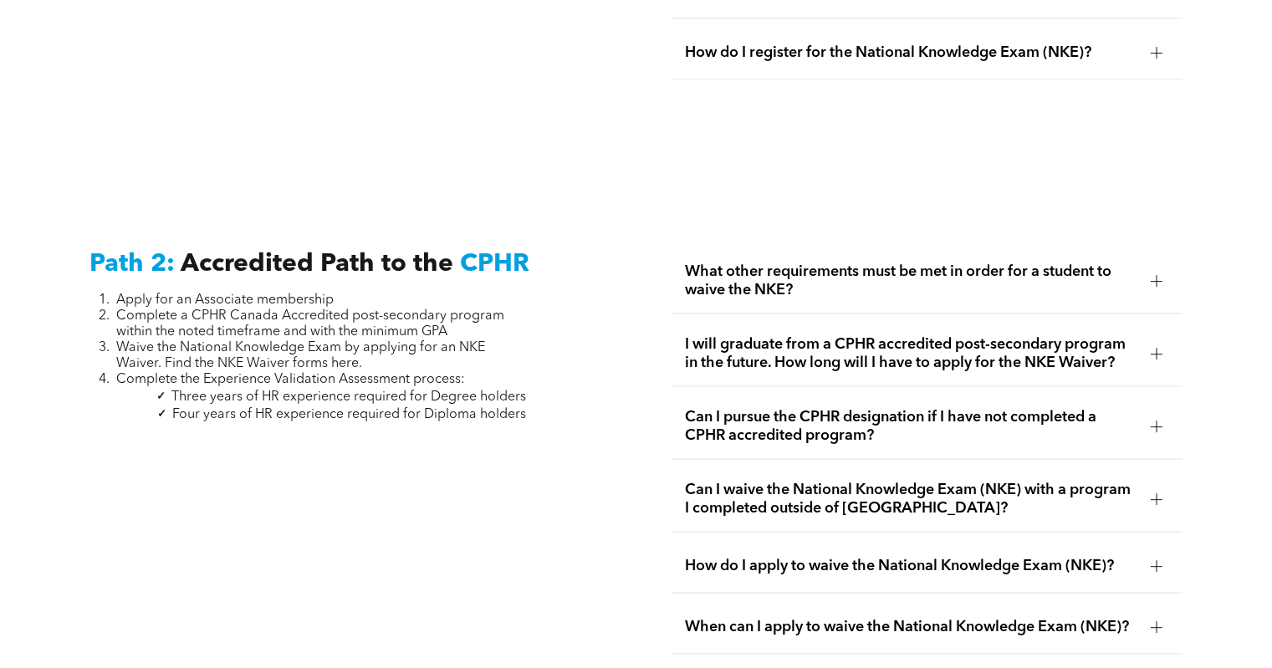
click at [391, 373] on span "Complete the Experience Validation Assessment process:" at bounding box center [290, 379] width 349 height 13
click at [509, 391] on span "Three years of HR experience required for Degree holders" at bounding box center [348, 397] width 355 height 13
click at [782, 263] on span "What other requirements must be met in order for a student to waive the NKE?" at bounding box center [911, 281] width 452 height 37
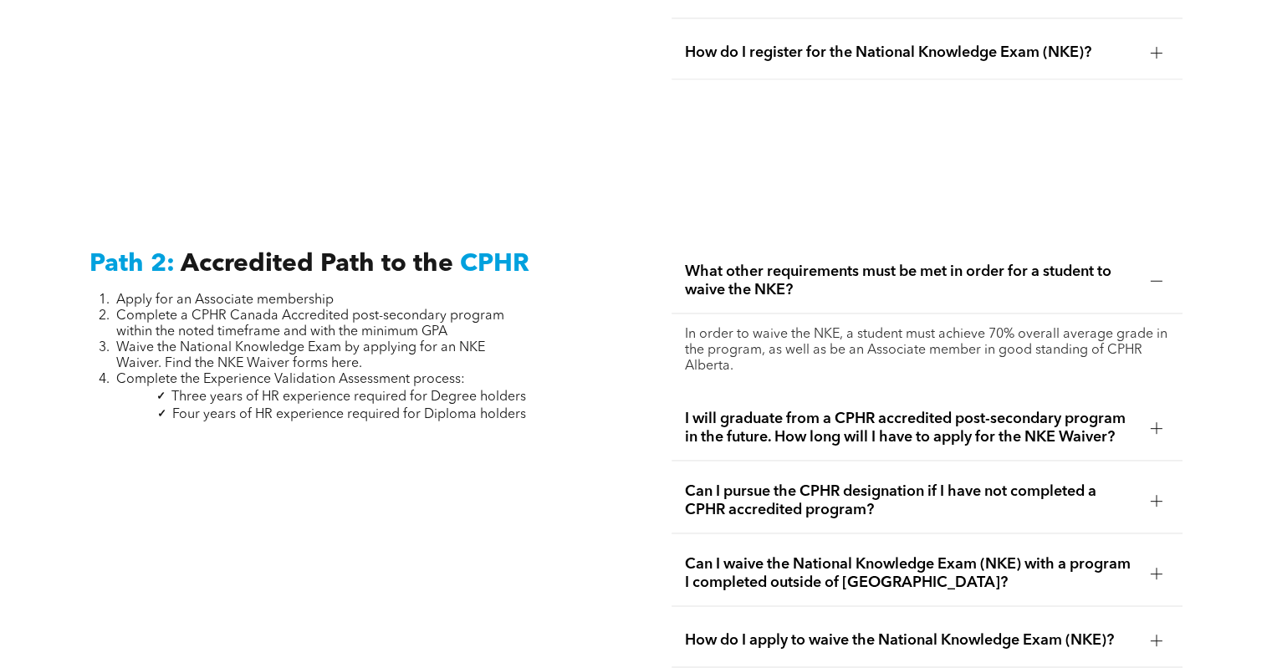
click at [769, 263] on span "What other requirements must be met in order for a student to waive the NKE?" at bounding box center [911, 281] width 452 height 37
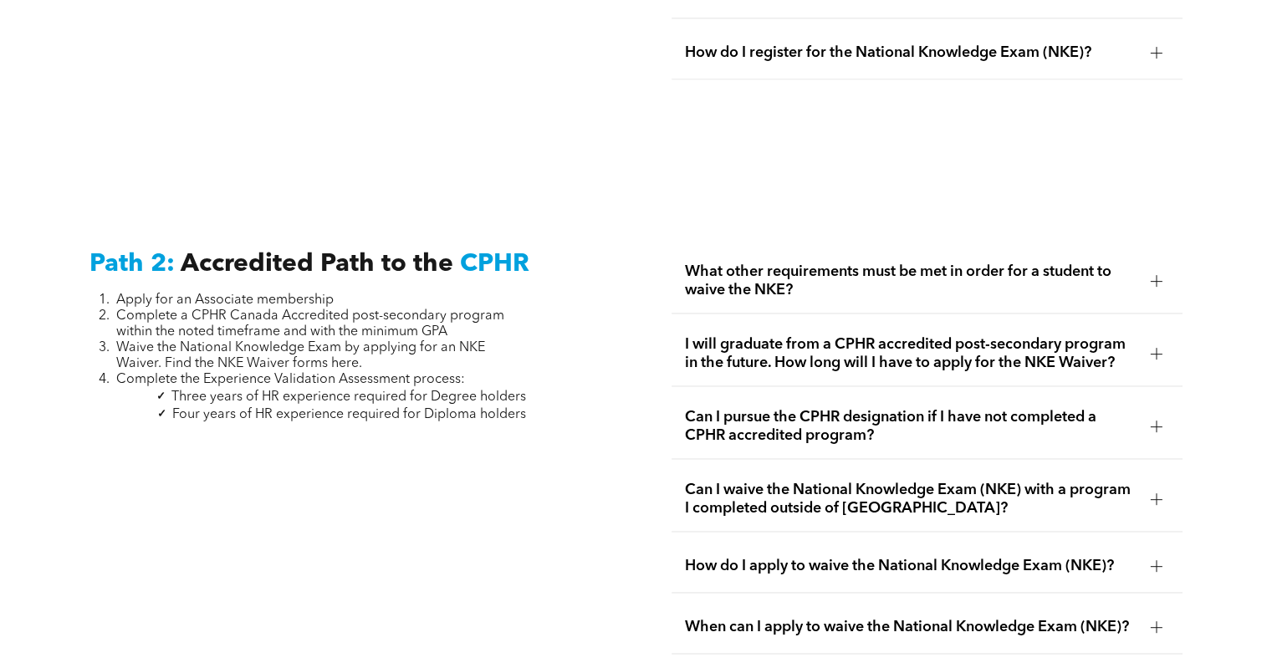
click at [918, 340] on span "I will graduate from a CPHR accredited post-secondary program in the future. Ho…" at bounding box center [911, 353] width 452 height 37
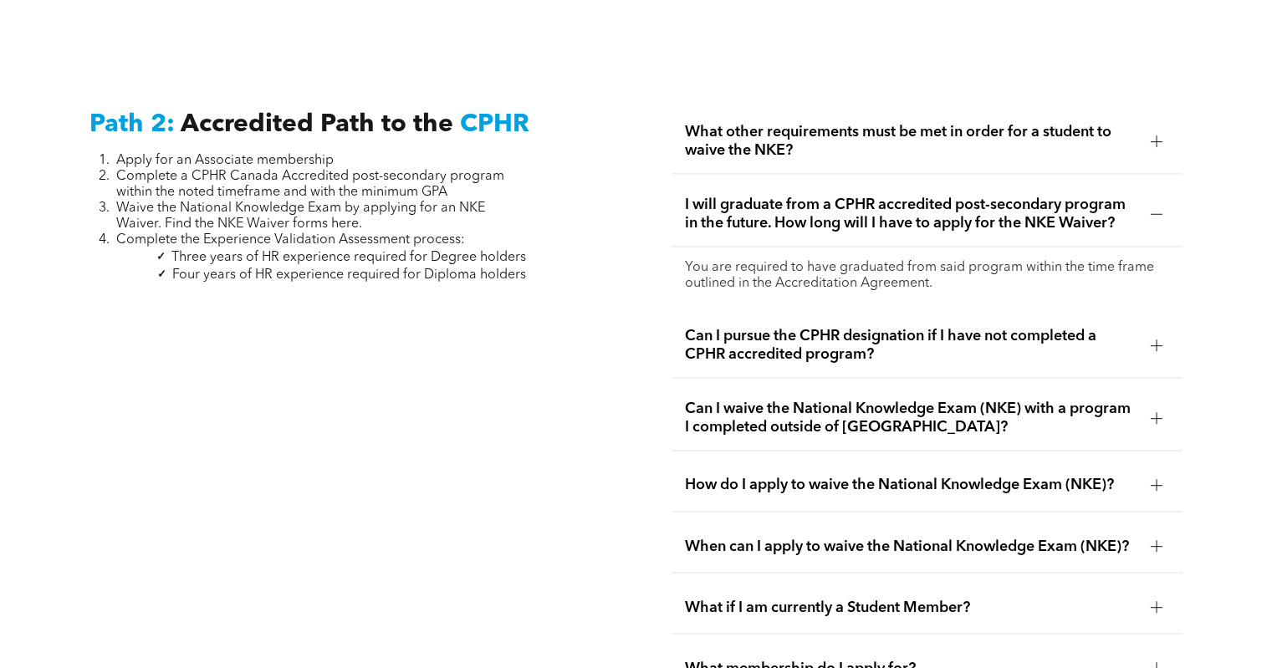
scroll to position [2659, 0]
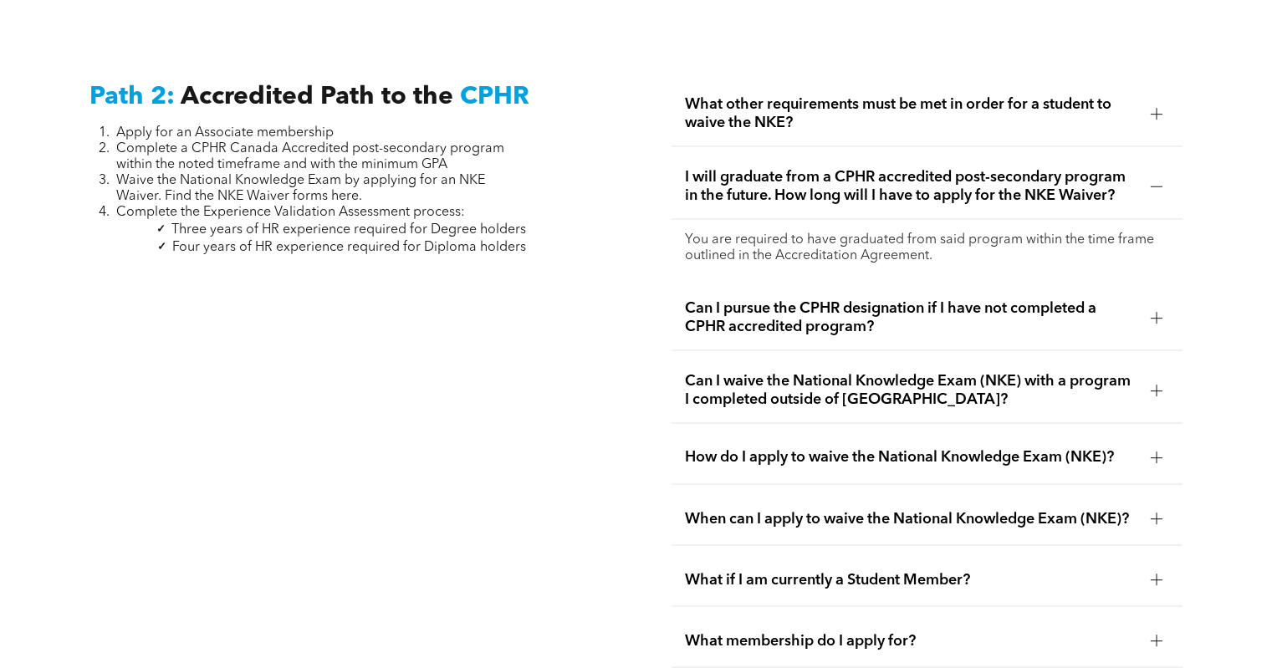
click at [832, 310] on span "Can I pursue the CPHR designation if I have not completed a CPHR accredited pro…" at bounding box center [911, 317] width 452 height 37
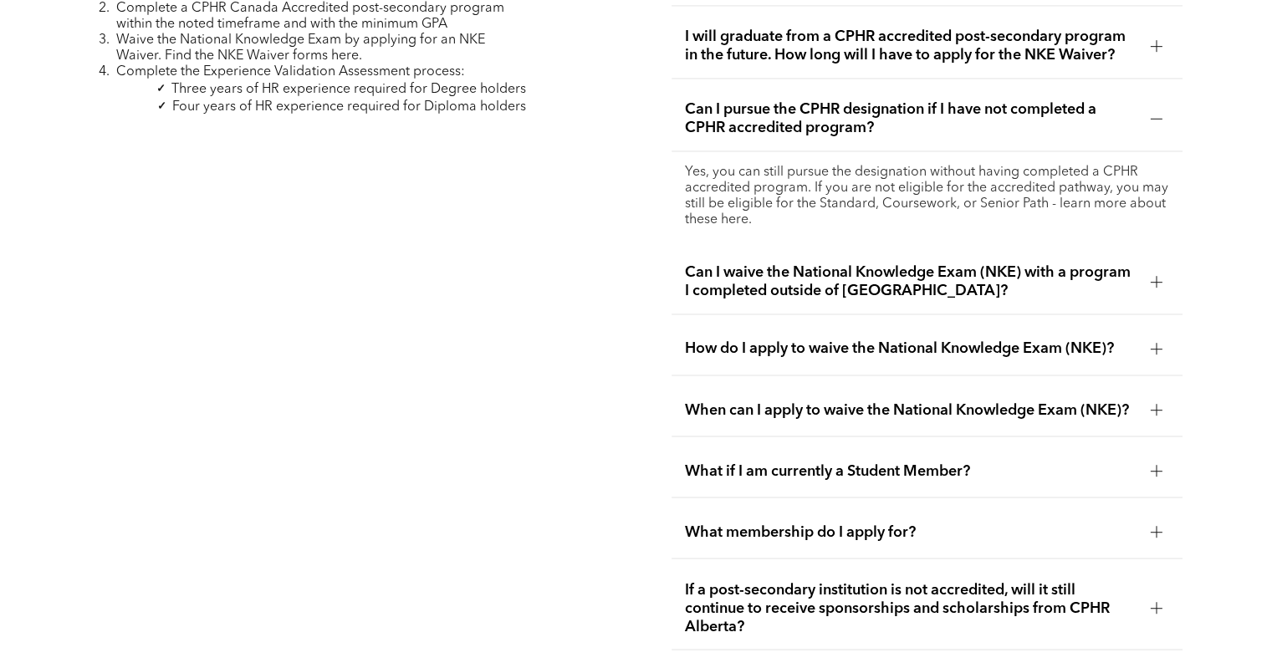
scroll to position [2826, 0]
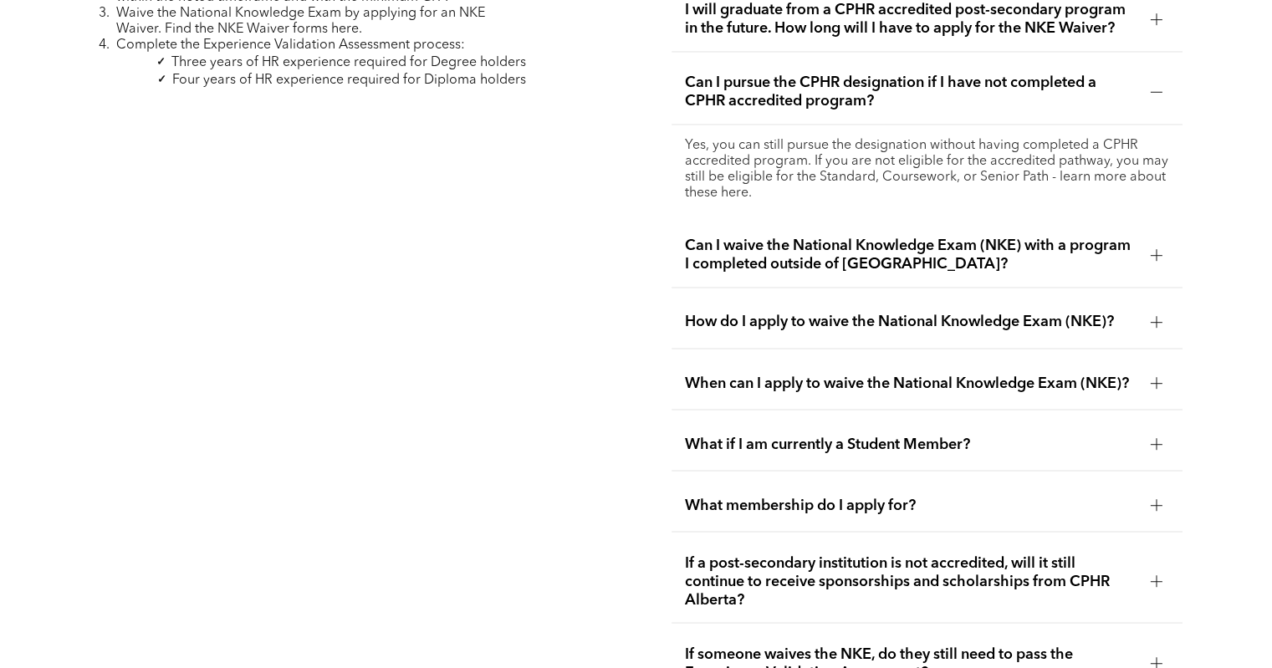
click at [867, 237] on span "Can I waive the National Knowledge Exam (NKE) with a program I completed outsid…" at bounding box center [911, 255] width 452 height 37
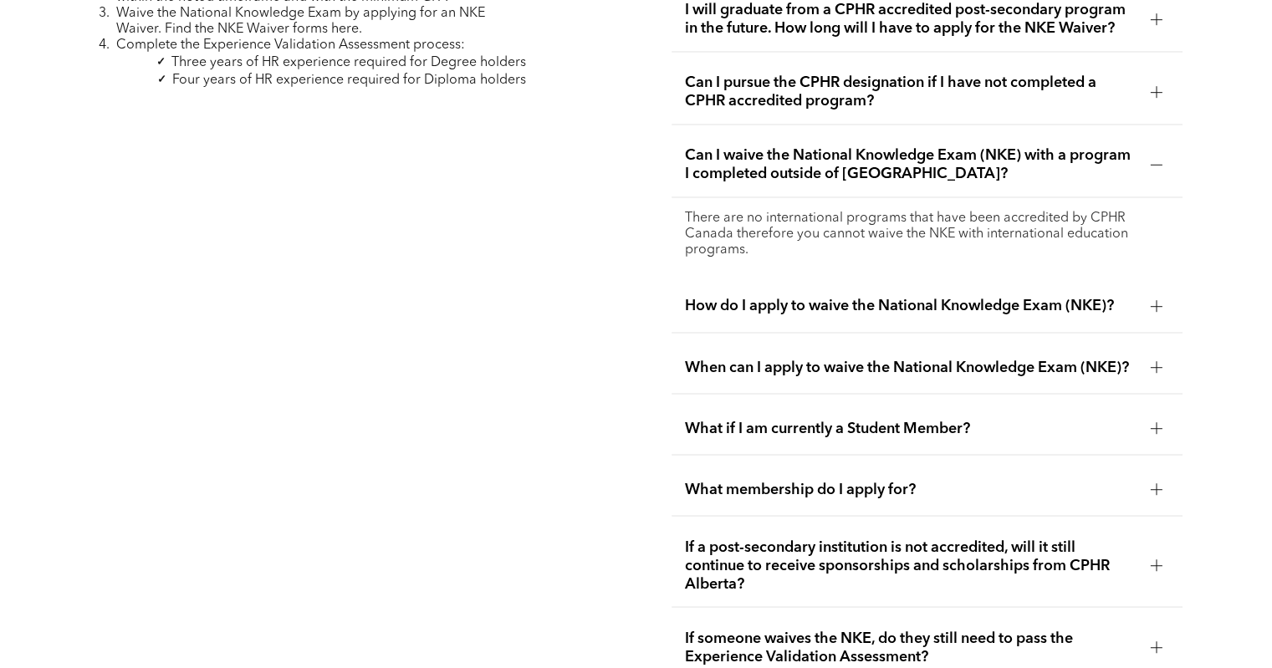
click at [829, 297] on span "How do I apply to waive the National Knowledge Exam (NKE)?" at bounding box center [911, 306] width 452 height 18
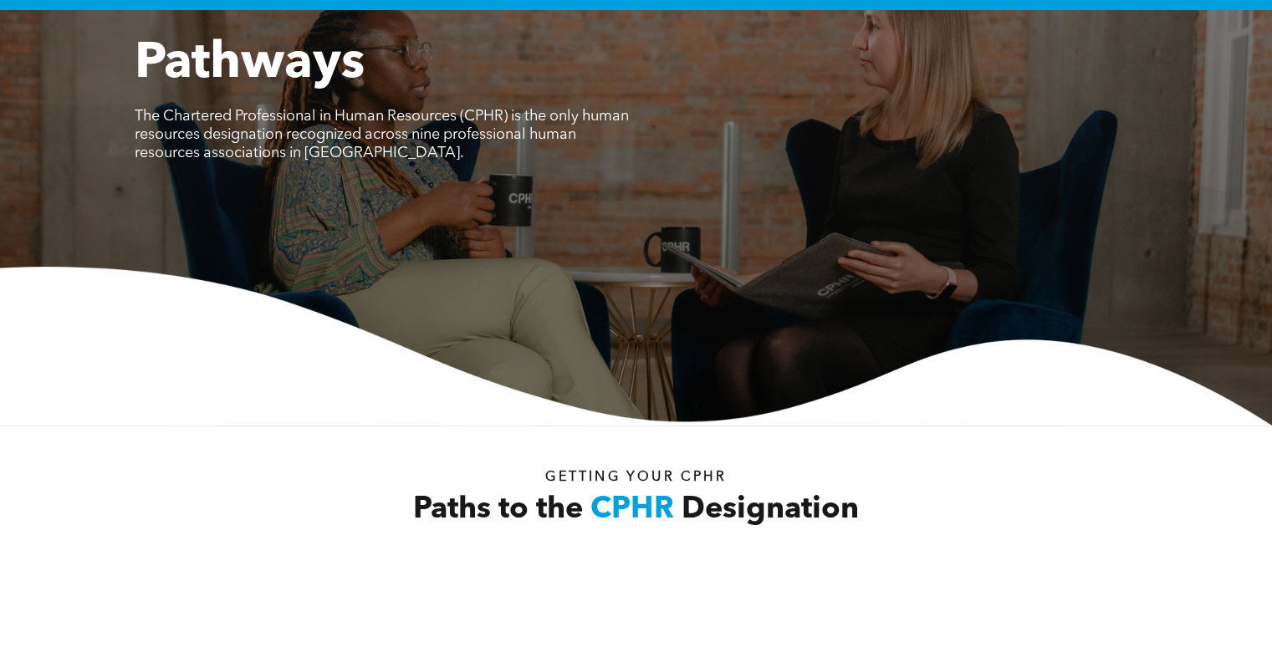
scroll to position [0, 0]
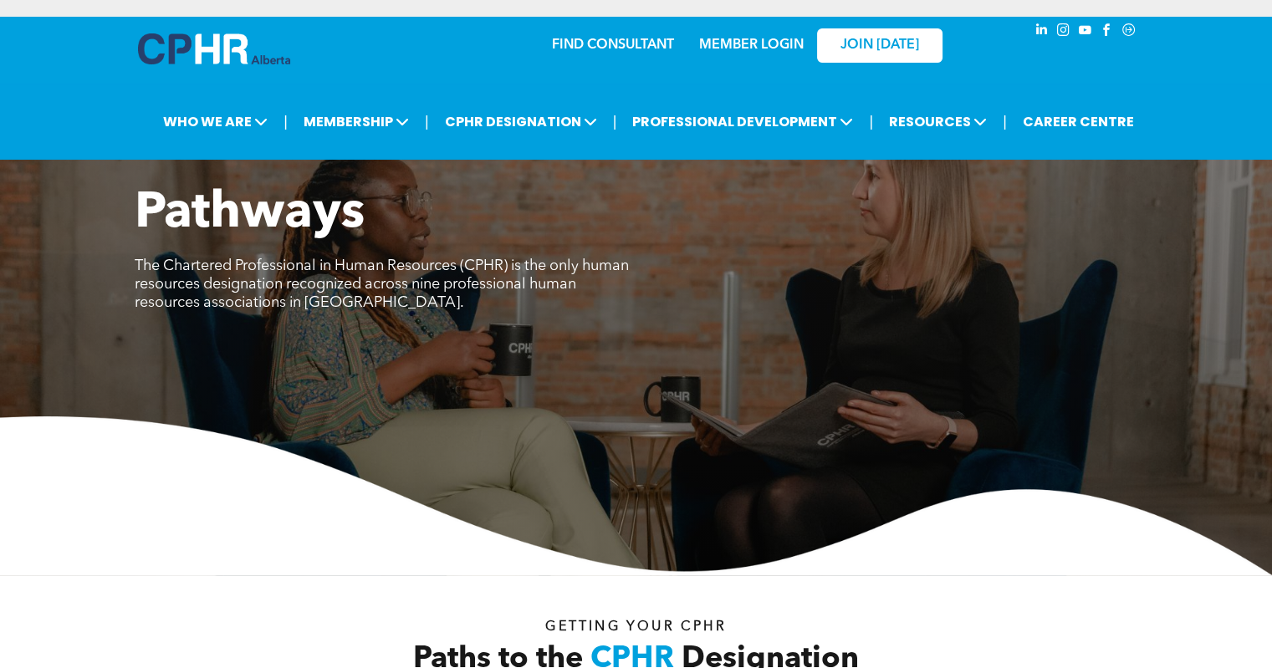
click at [752, 44] on link "MEMBER LOGIN" at bounding box center [751, 44] width 105 height 13
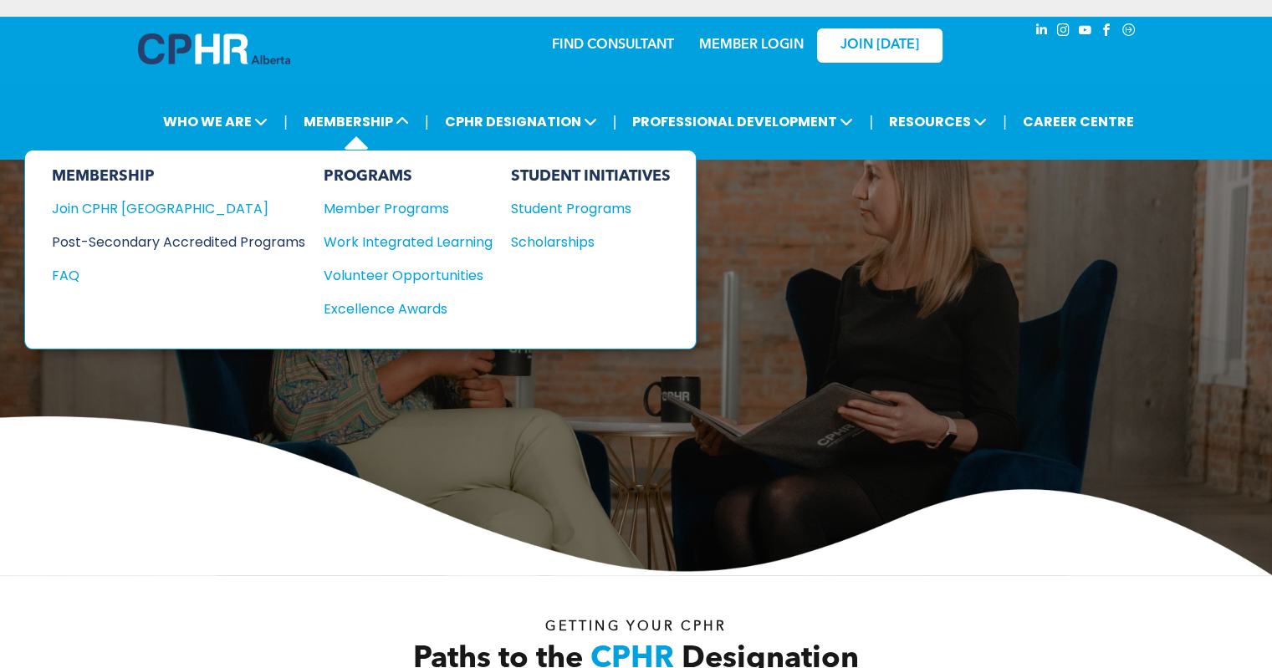
click at [247, 240] on div "Post-Secondary Accredited Programs" at bounding box center [166, 242] width 228 height 21
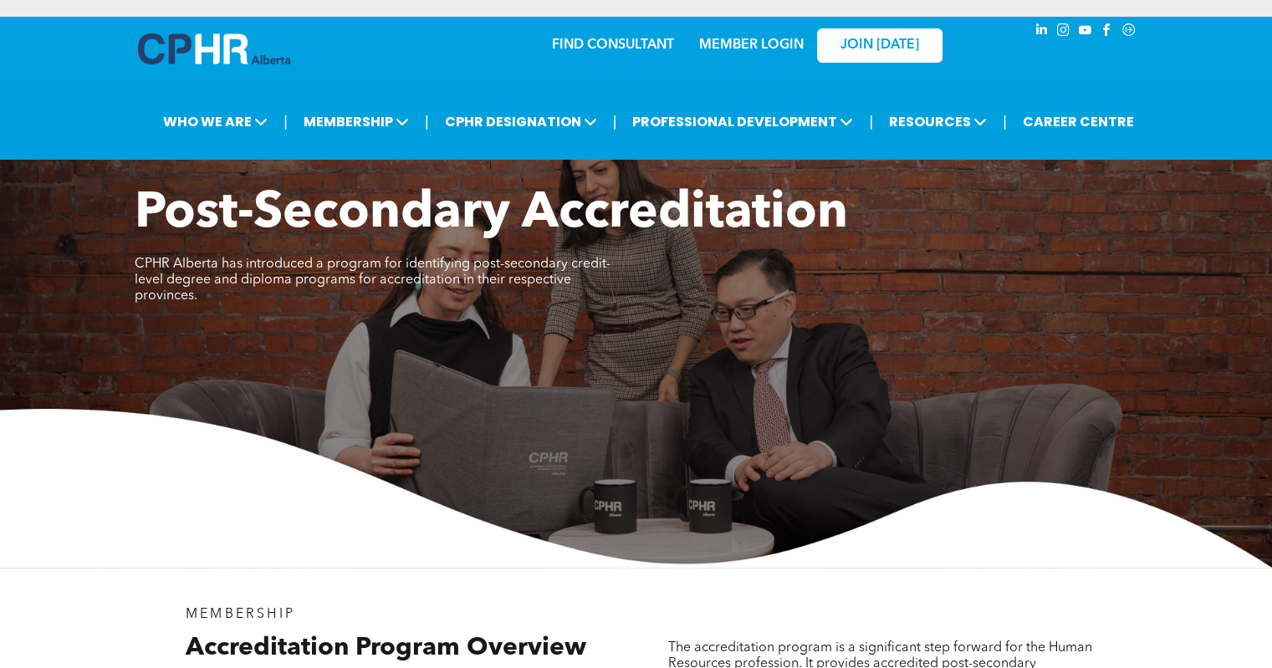
scroll to position [502, 0]
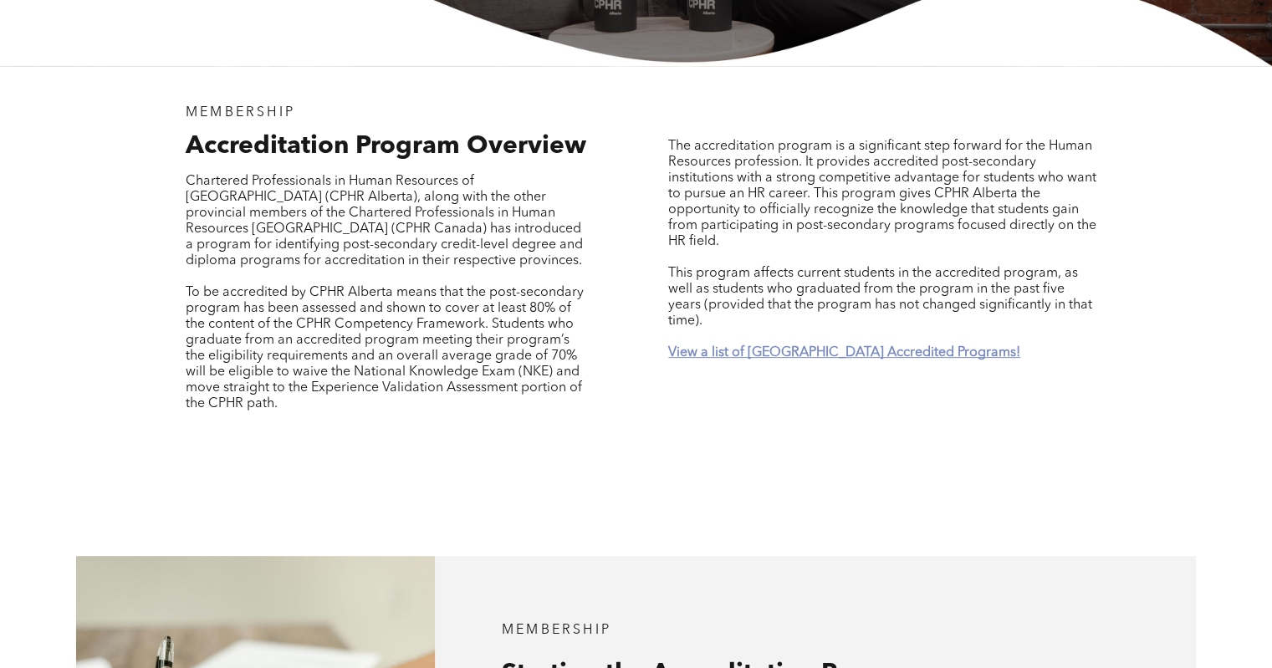
click at [813, 346] on strong "View a list of Alberta Accredited Programs!" at bounding box center [844, 352] width 352 height 13
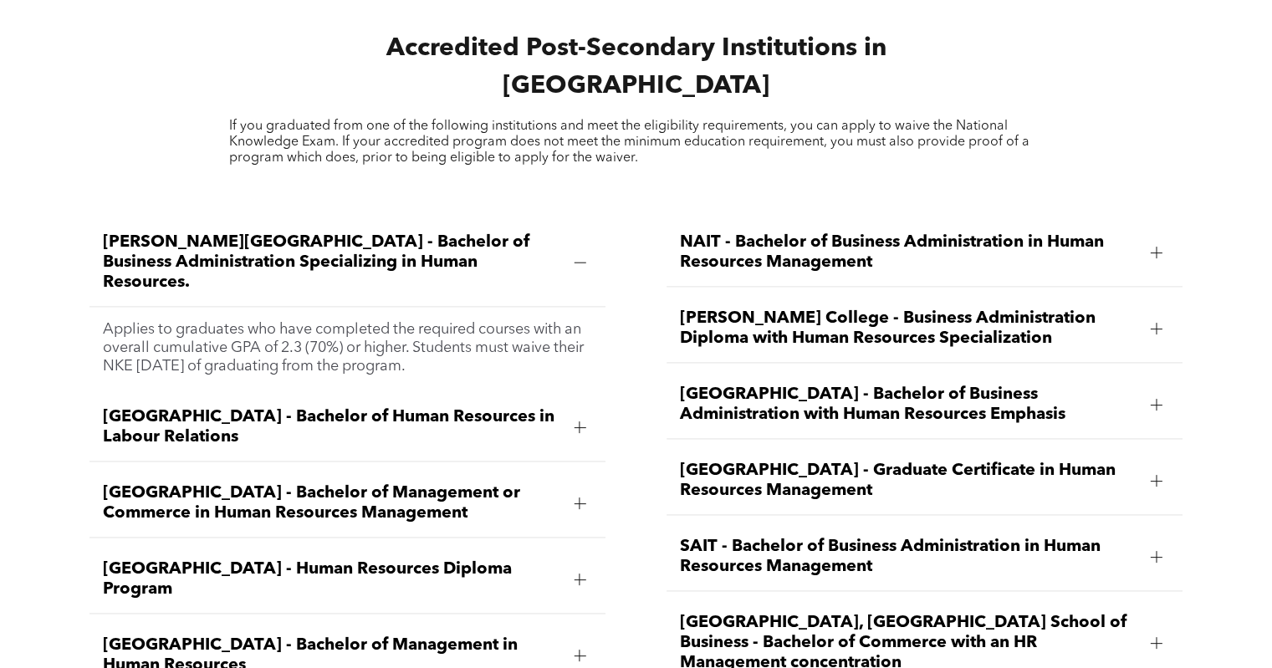
scroll to position [2548, 0]
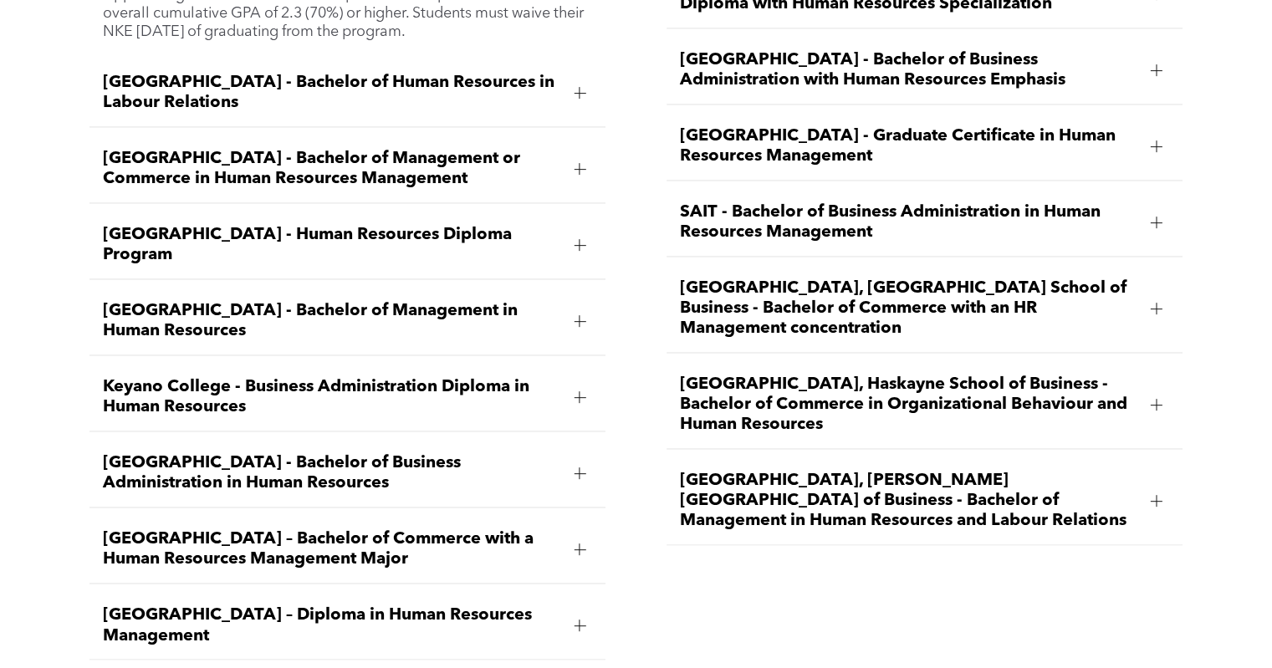
click at [1113, 375] on span "University of Calgary, Haskayne School of Business - Bachelor of Commerce in Or…" at bounding box center [909, 405] width 458 height 60
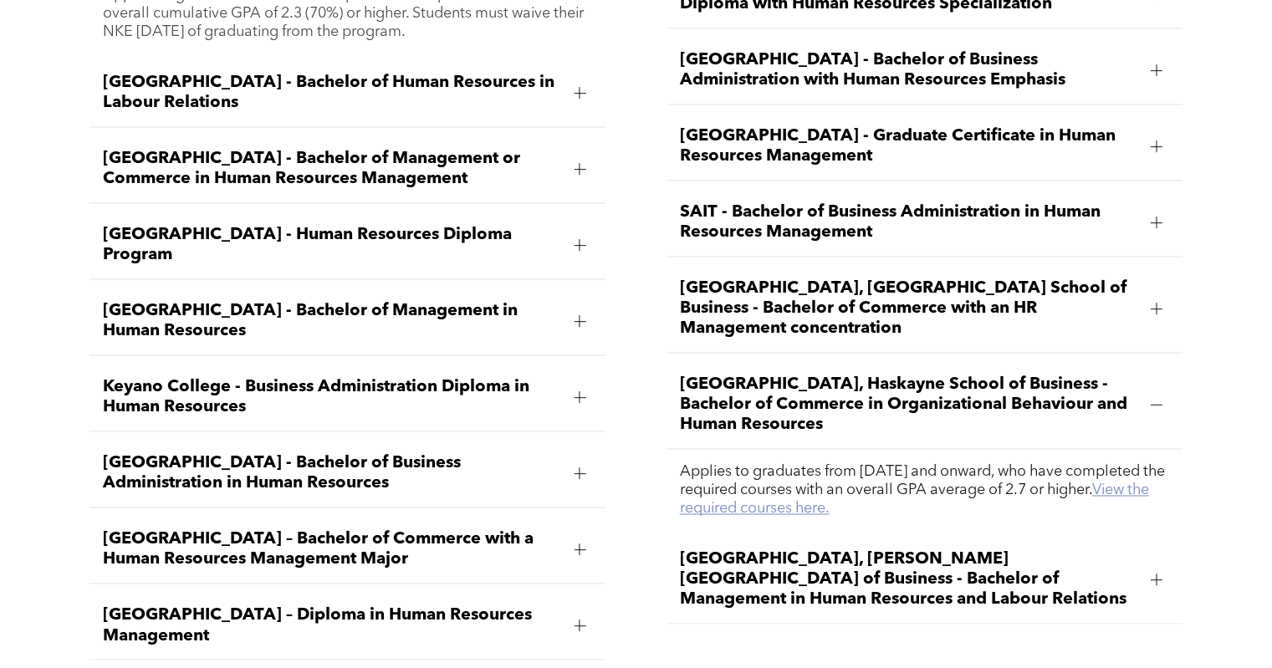
click at [918, 483] on link "View the required courses here." at bounding box center [914, 499] width 469 height 33
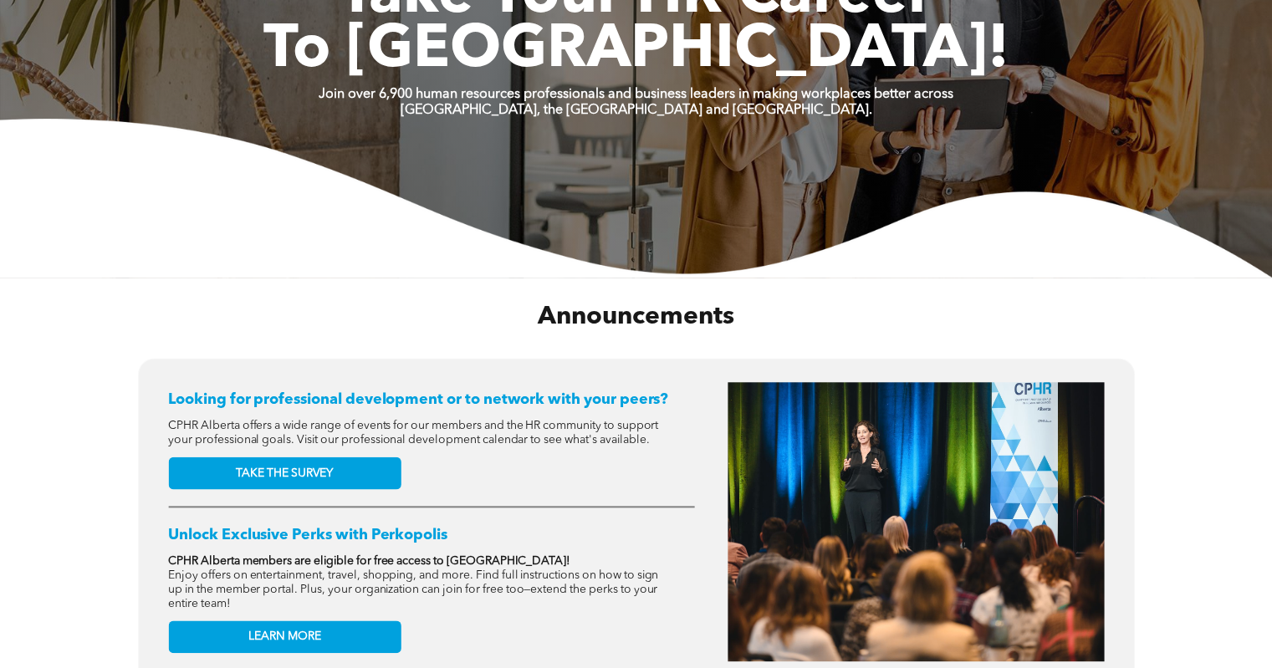
scroll to position [669, 0]
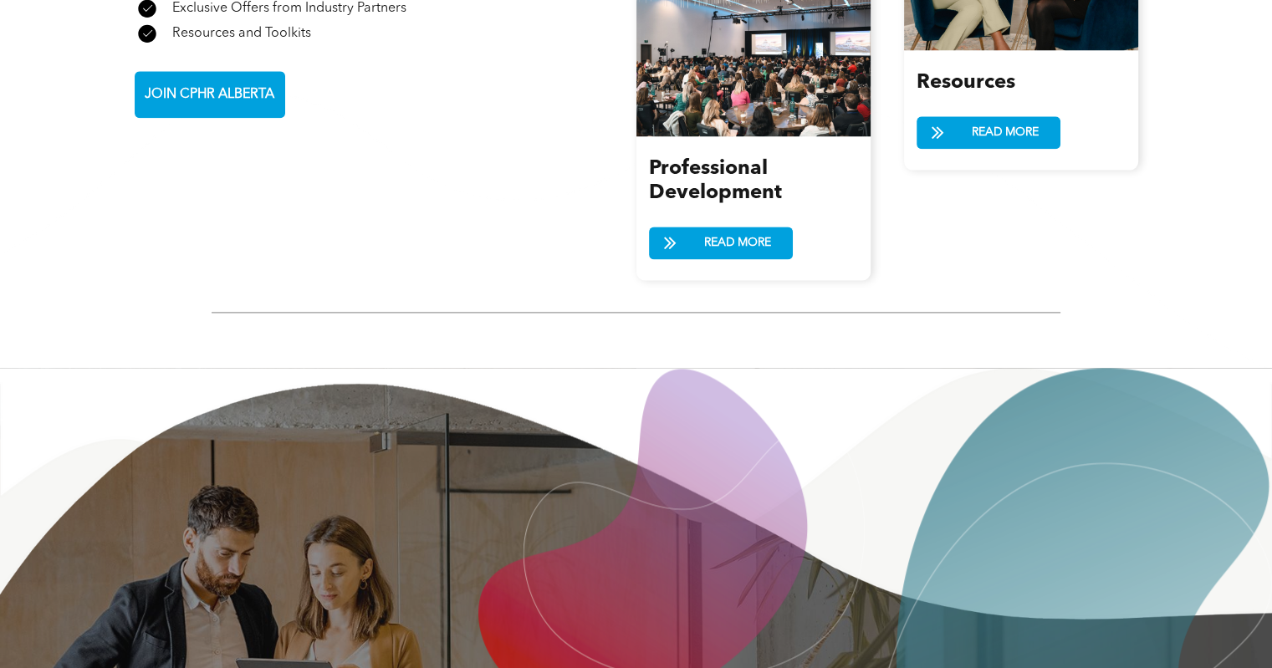
scroll to position [1569, 0]
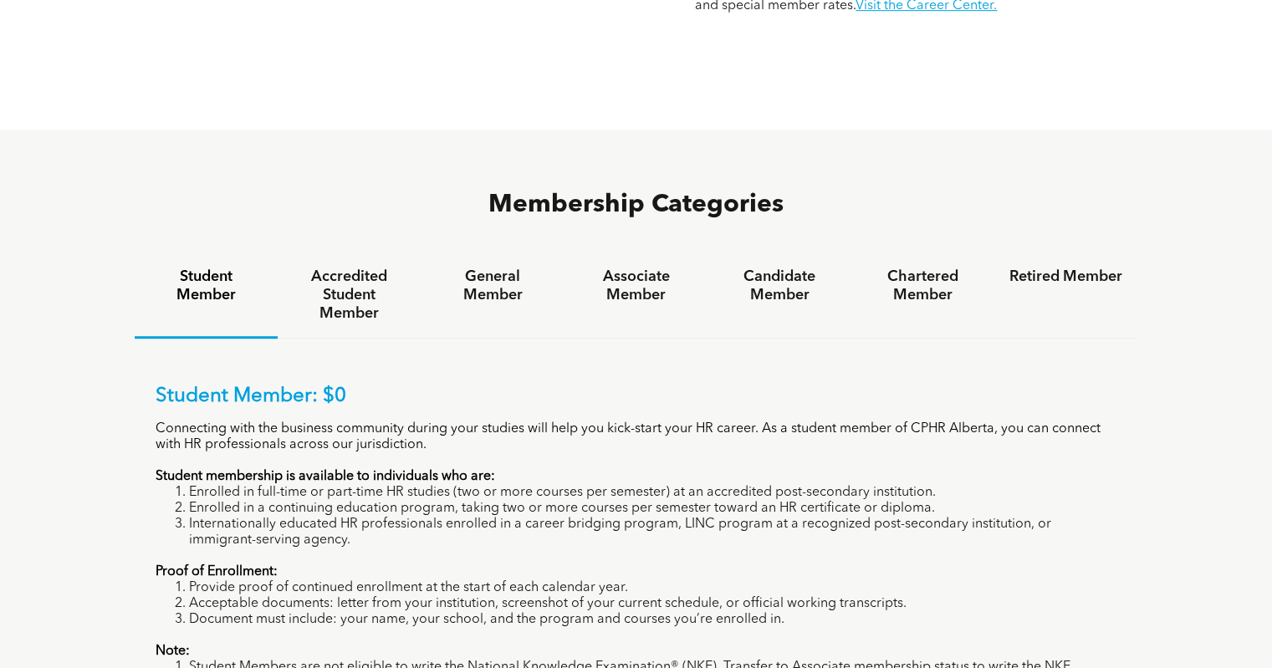
scroll to position [1004, 0]
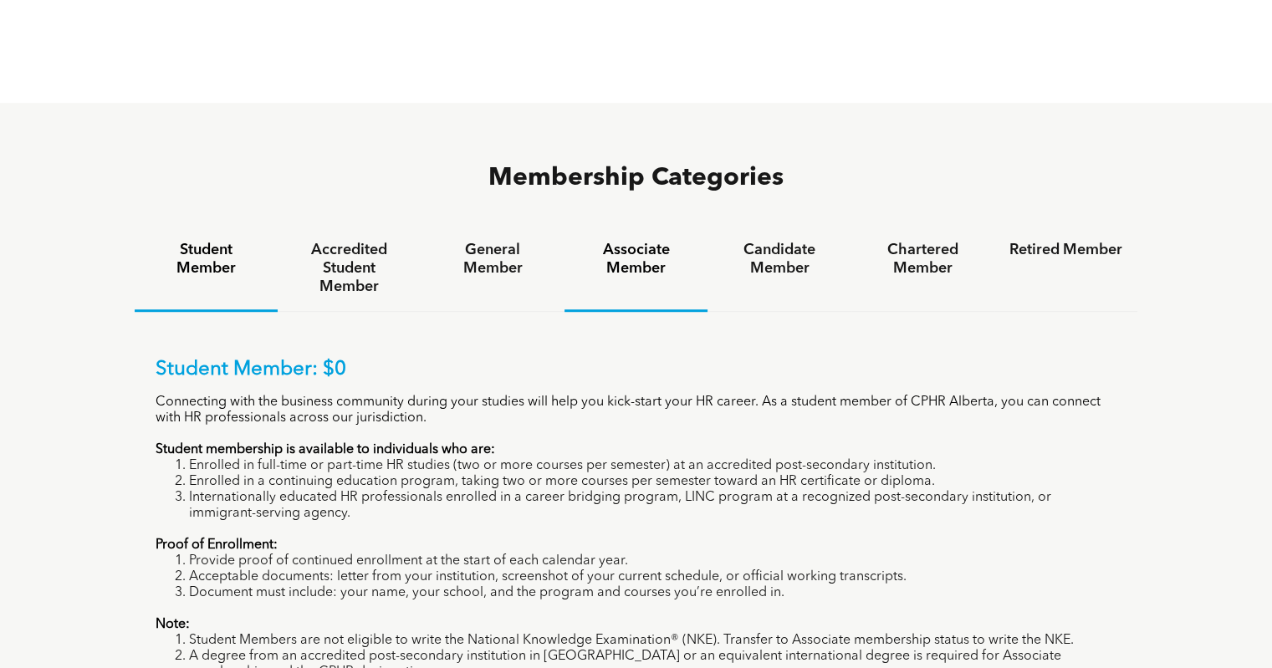
click at [643, 241] on h4 "Associate Member" at bounding box center [636, 259] width 113 height 37
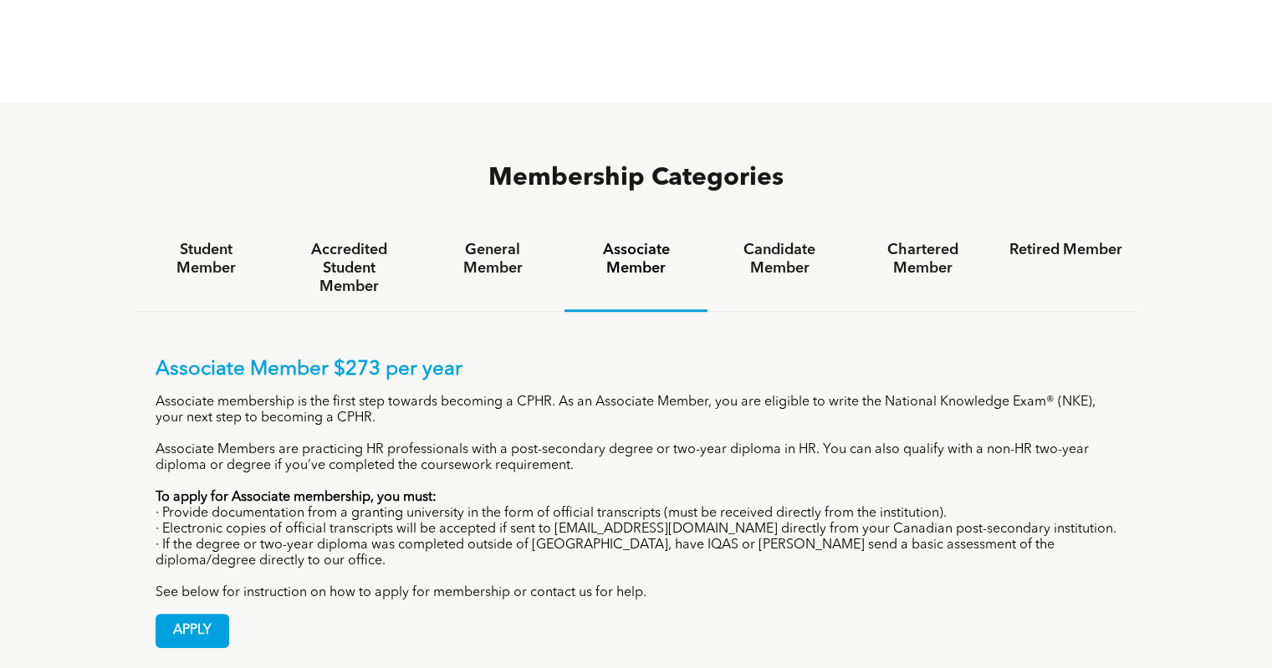
click at [785, 601] on div "APPLY" at bounding box center [637, 624] width 962 height 47
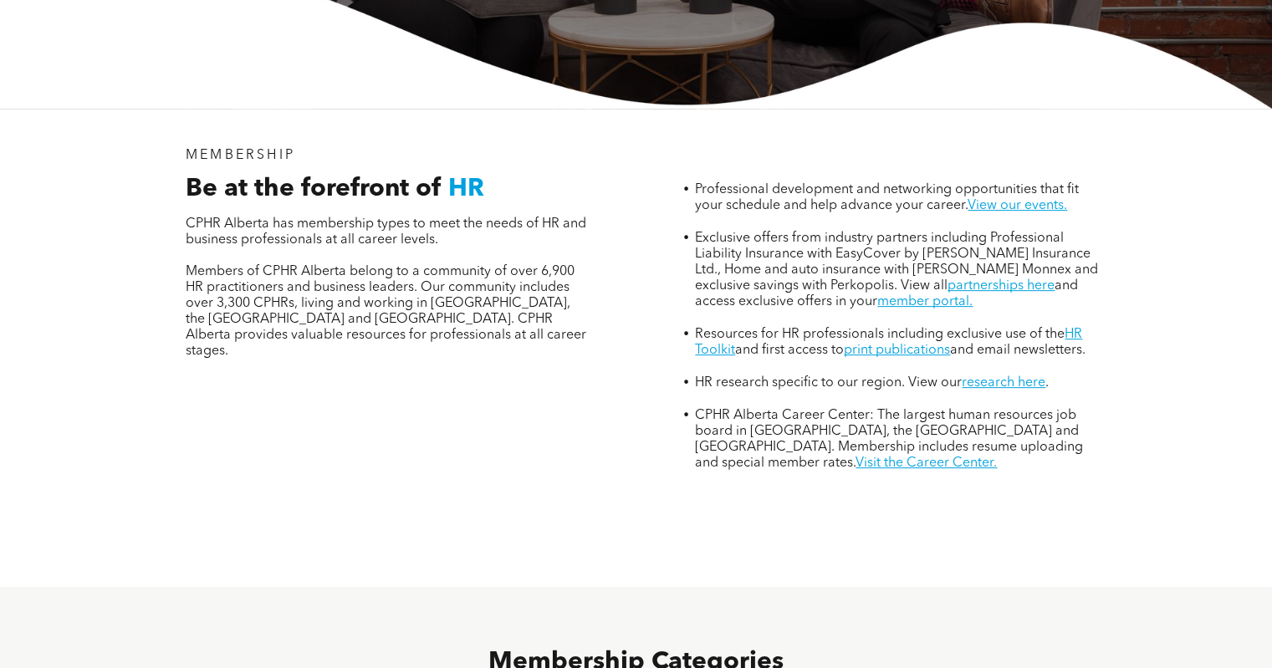
scroll to position [335, 0]
